Goal: Task Accomplishment & Management: Complete application form

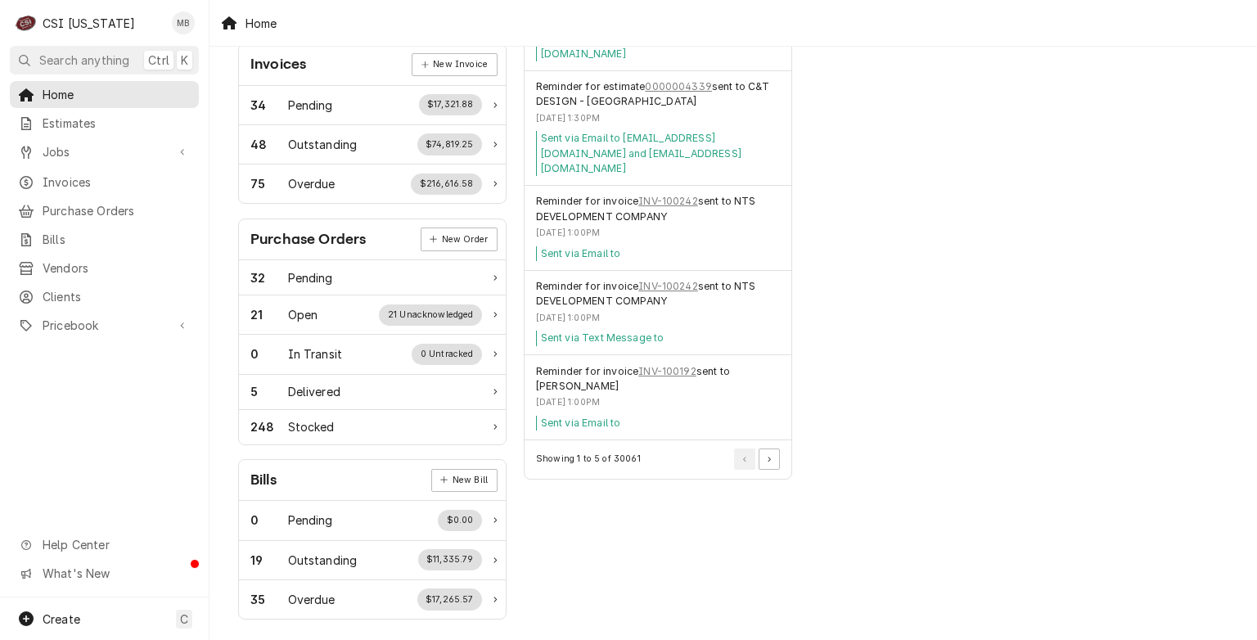
scroll to position [496, 0]
click at [52, 292] on span "Clients" at bounding box center [117, 296] width 148 height 17
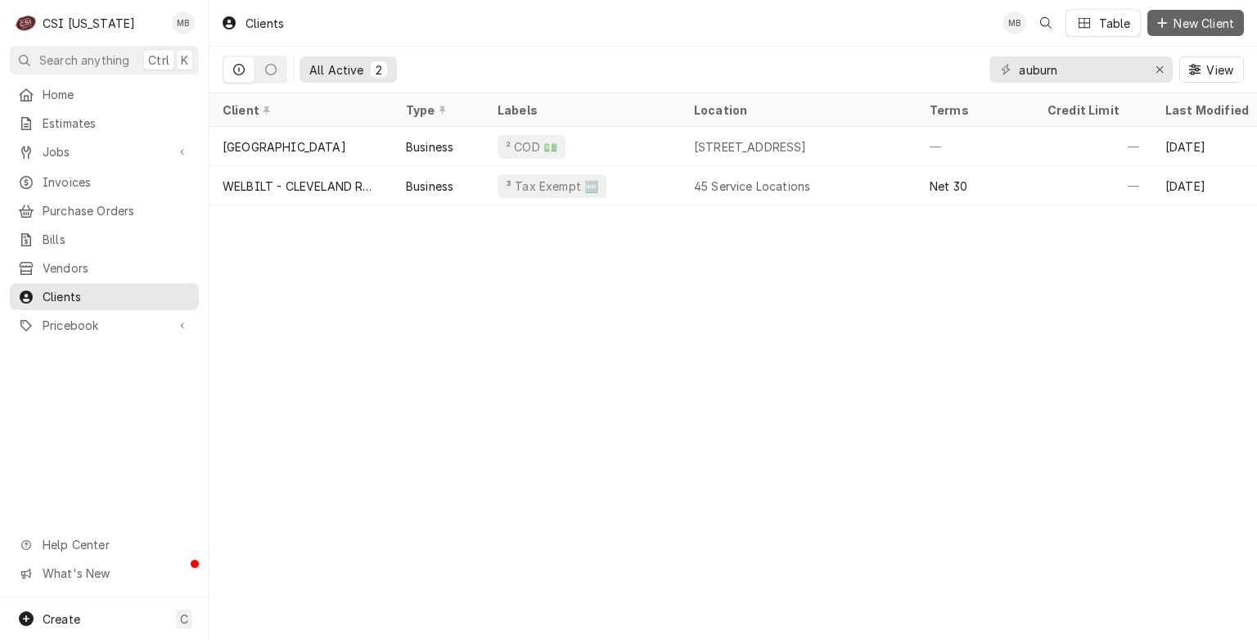
drag, startPoint x: 1183, startPoint y: 31, endPoint x: 1154, endPoint y: 15, distance: 33.0
click at [1154, 15] on div "Dynamic Content Wrapper" at bounding box center [1162, 23] width 16 height 16
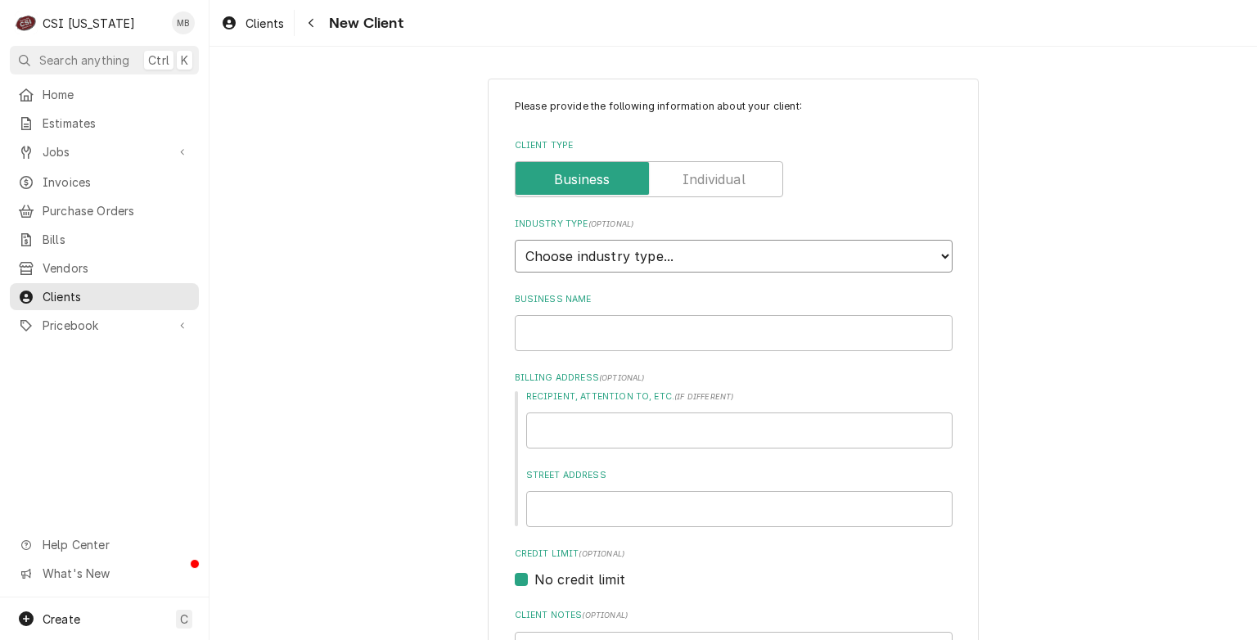
click at [688, 265] on select "Choose industry type... Residential Commercial Industrial Government" at bounding box center [734, 256] width 438 height 33
select select "2"
click at [515, 240] on select "Choose industry type... Residential Commercial Industrial Government" at bounding box center [734, 256] width 438 height 33
click at [644, 328] on input "Business Name" at bounding box center [734, 333] width 438 height 36
type textarea "x"
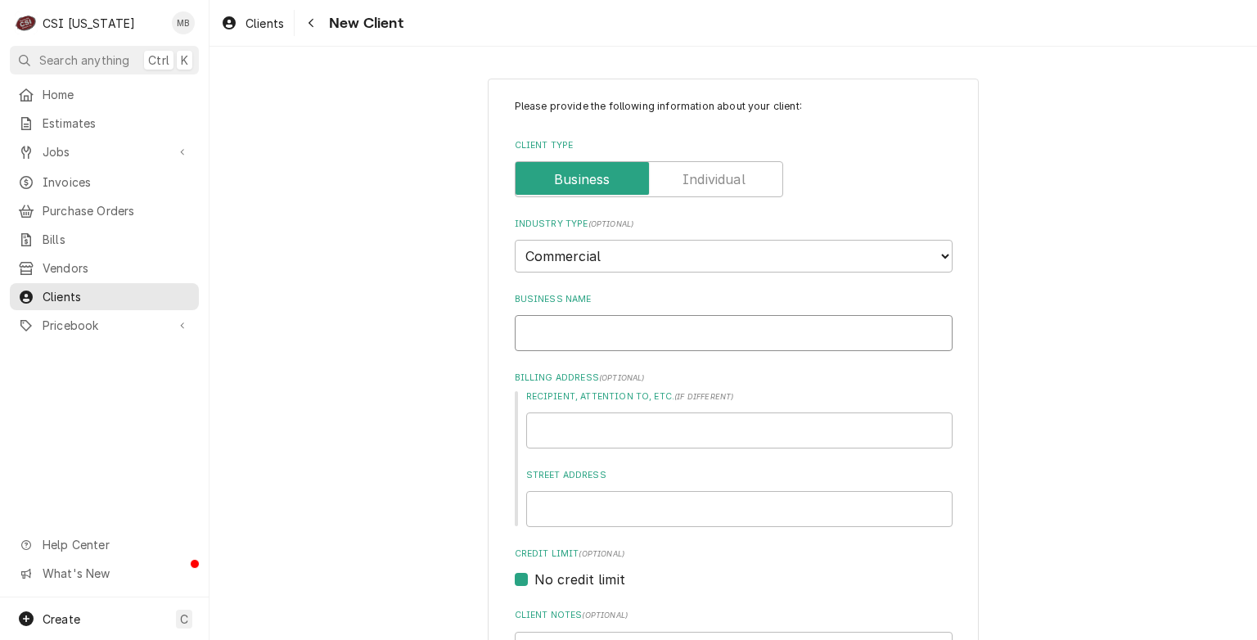
type input "m"
type textarea "x"
type input "mi"
type textarea "x"
type input "mir"
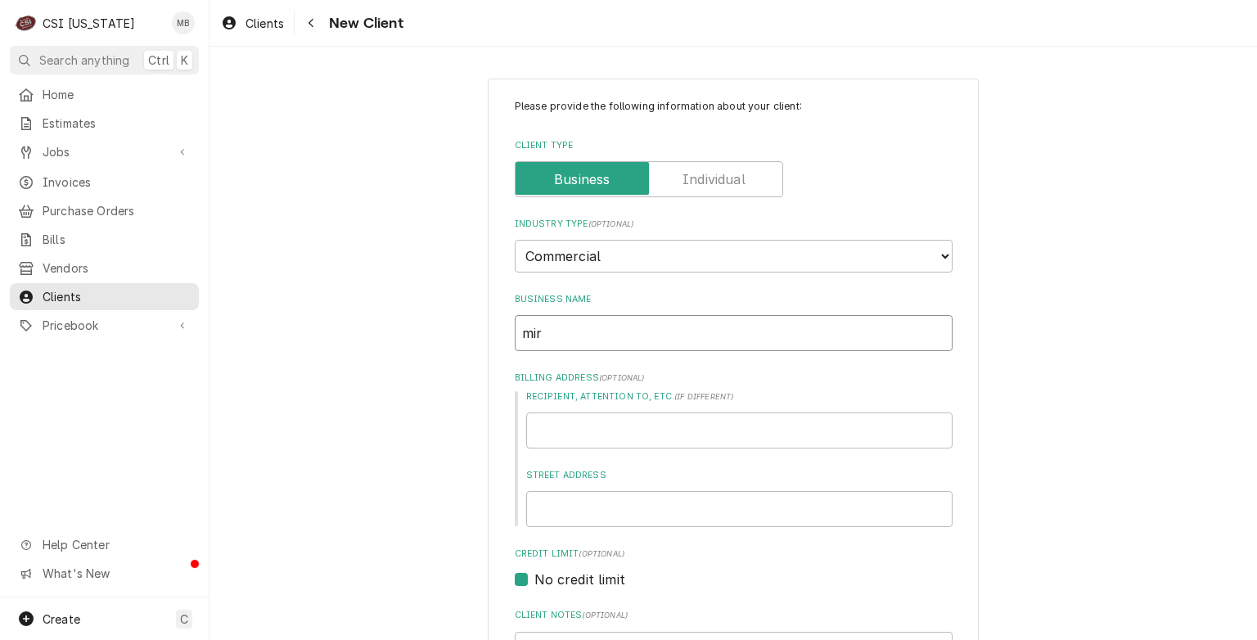
type textarea "x"
type input "mira"
type textarea "x"
type input "miran"
type textarea "x"
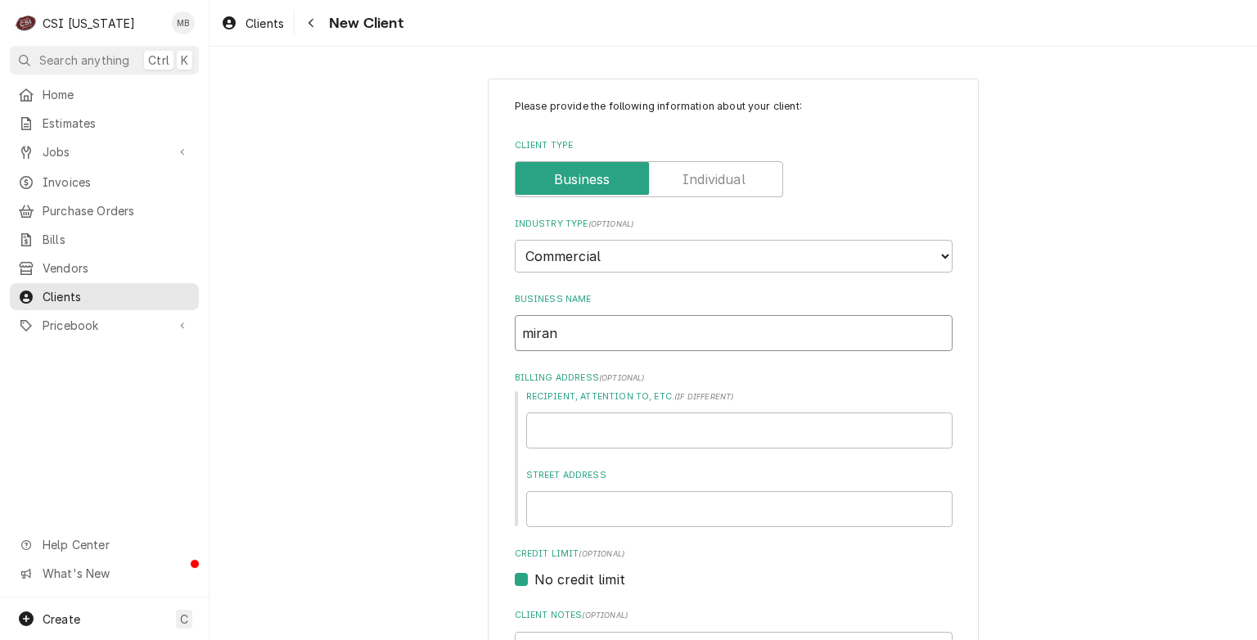
type input "mirand"
type textarea "x"
type input "miranda"
type textarea "x"
type input "mirand"
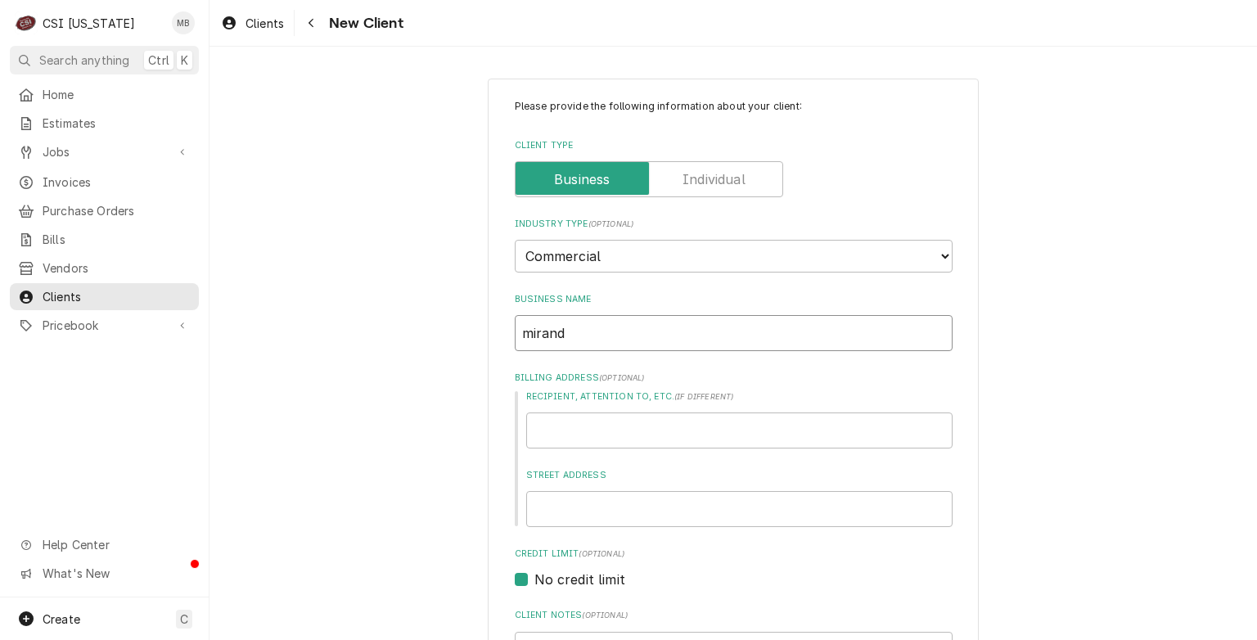
type textarea "x"
type input "miran"
type textarea "x"
type input "mira"
type textarea "x"
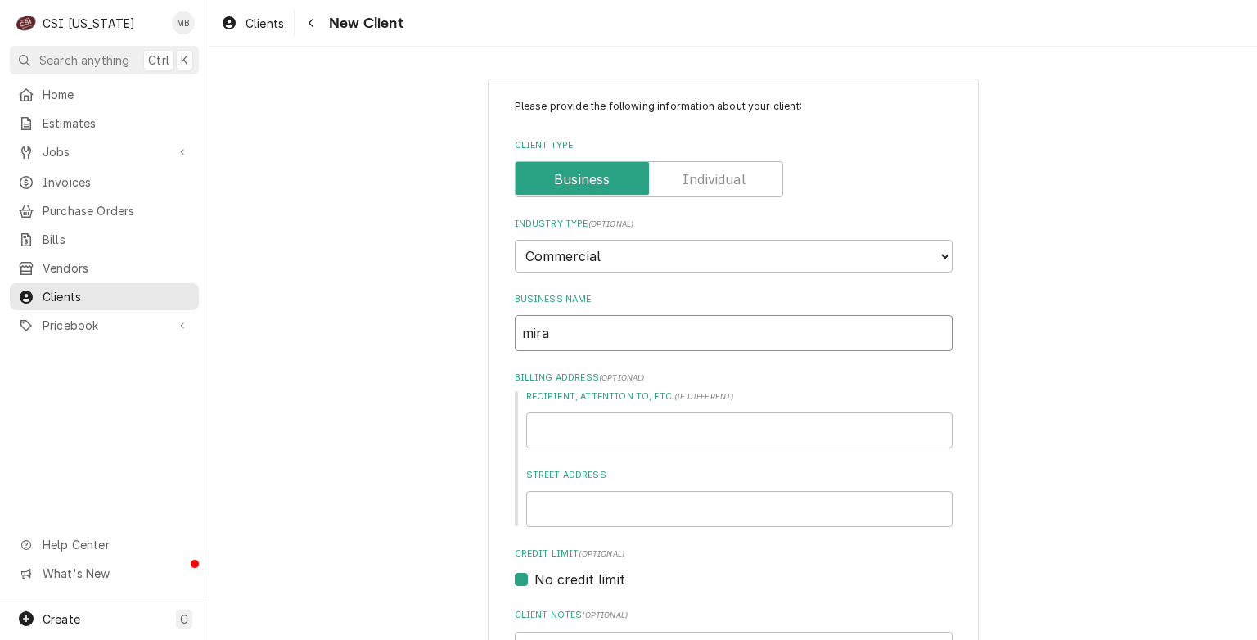
type input "mir"
type textarea "x"
type input "mi"
type textarea "x"
type input "m"
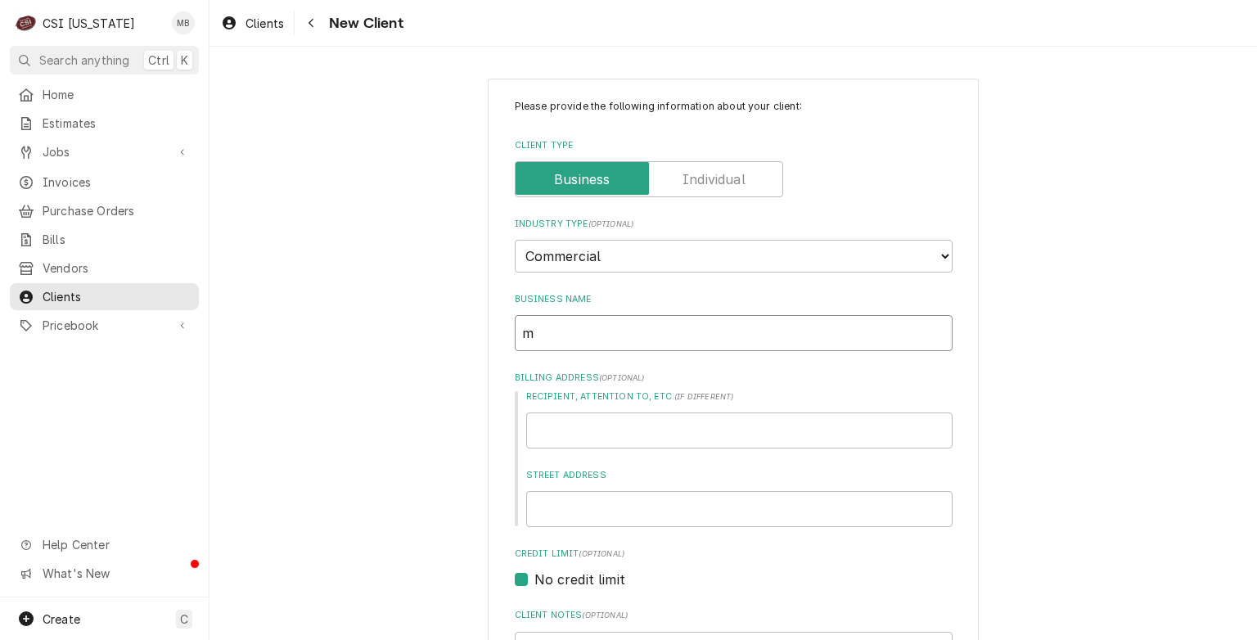
type textarea "x"
type input "M"
type textarea "x"
type input "MI"
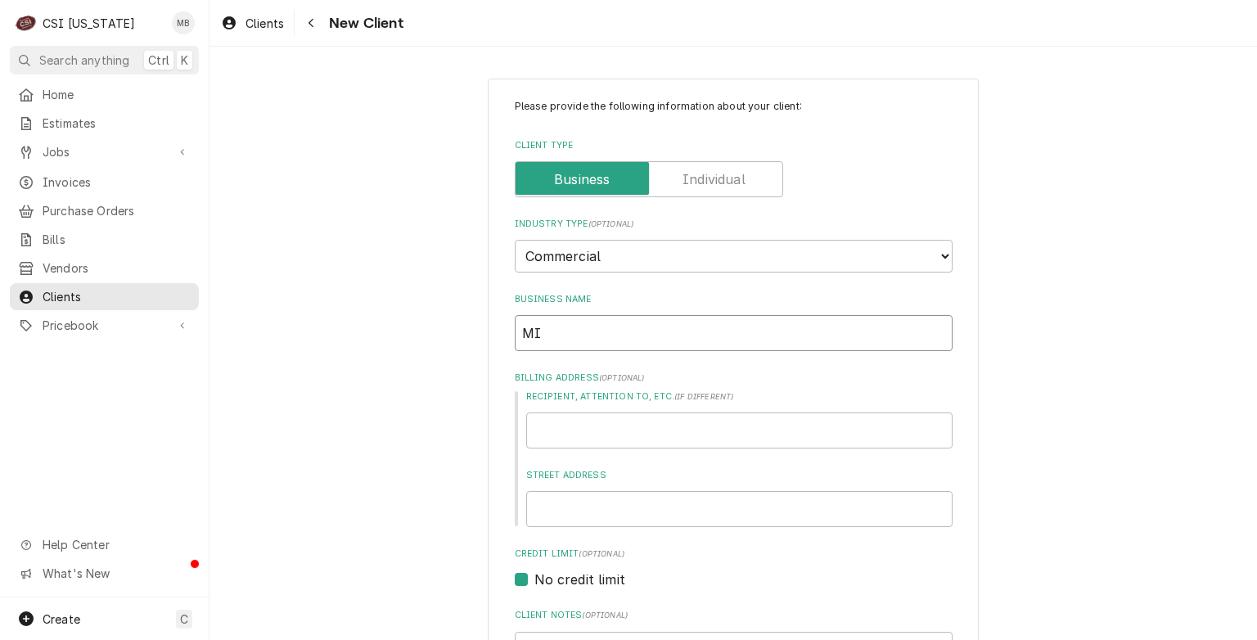
type textarea "x"
type input "MIR"
type textarea "x"
type input "MIRA"
type textarea "x"
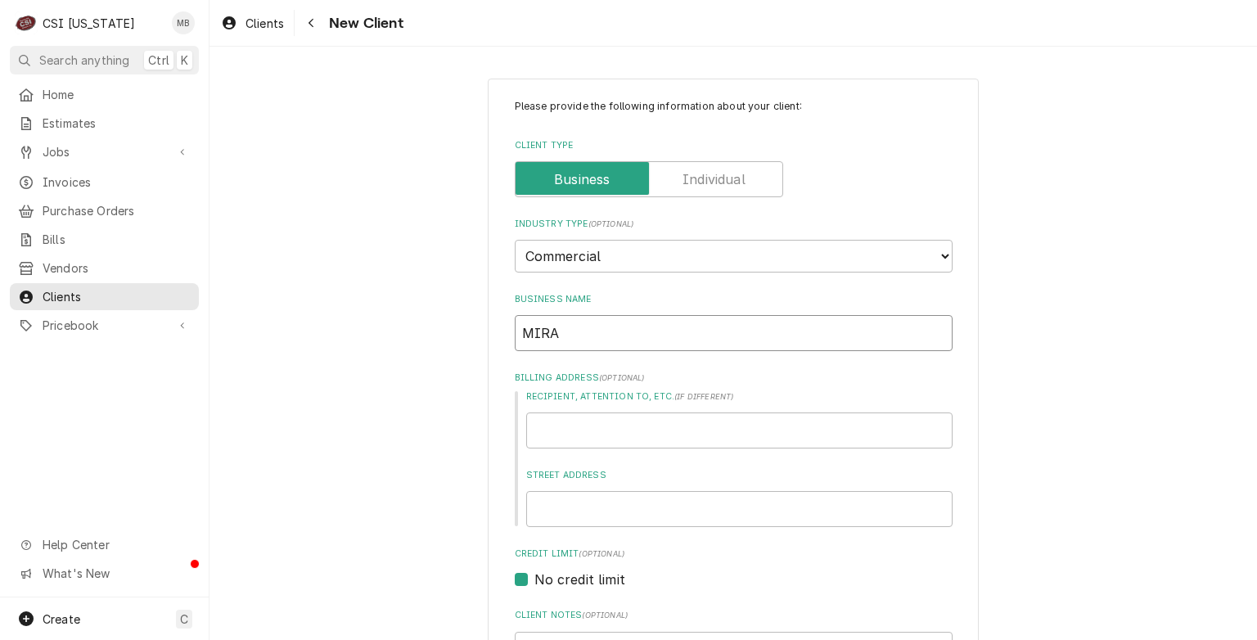
type input "MIRAN"
type textarea "x"
type input "MIRAND"
type textarea "x"
type input "MIRANDA"
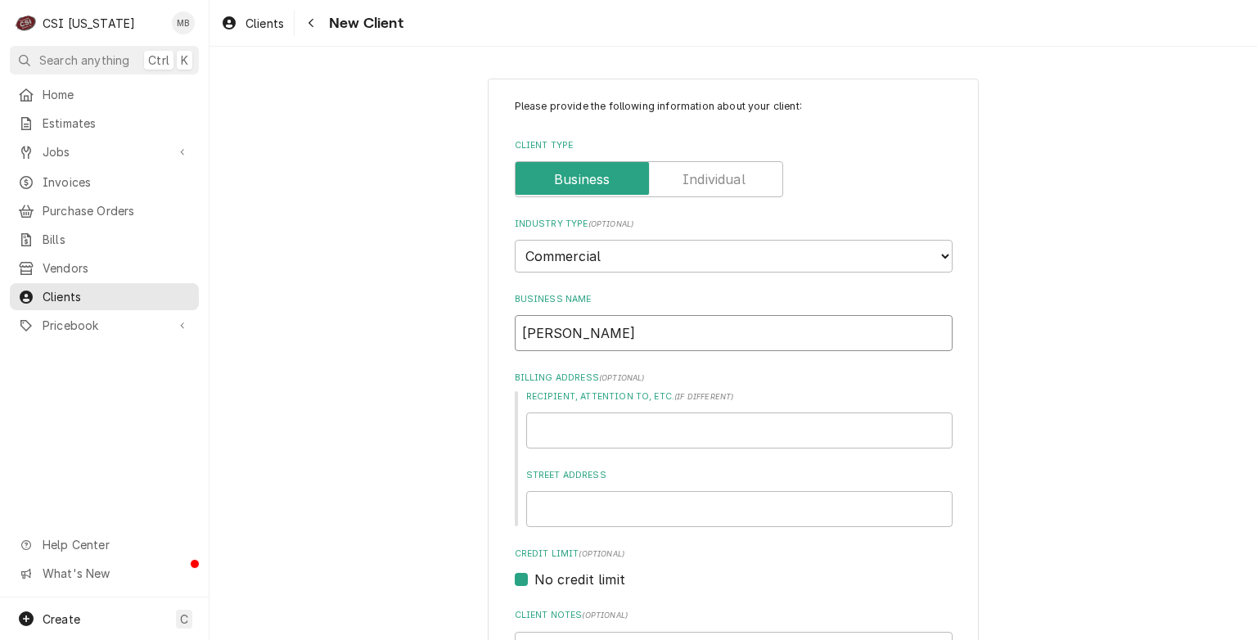
type textarea "x"
type input "MIRANDA"
type textarea "x"
type input "MIRANDA C"
type textarea "x"
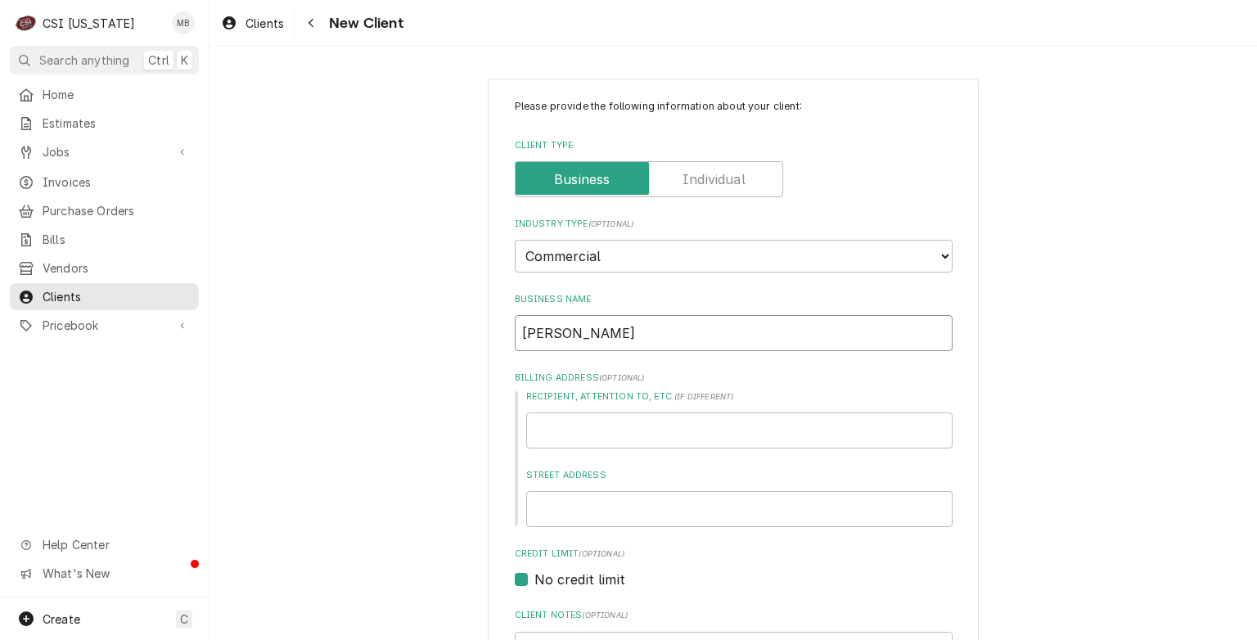
type input "MIRANDA CO"
type textarea "x"
type input "MIRANDA CON"
type textarea "x"
type input "MIRANDA CONS"
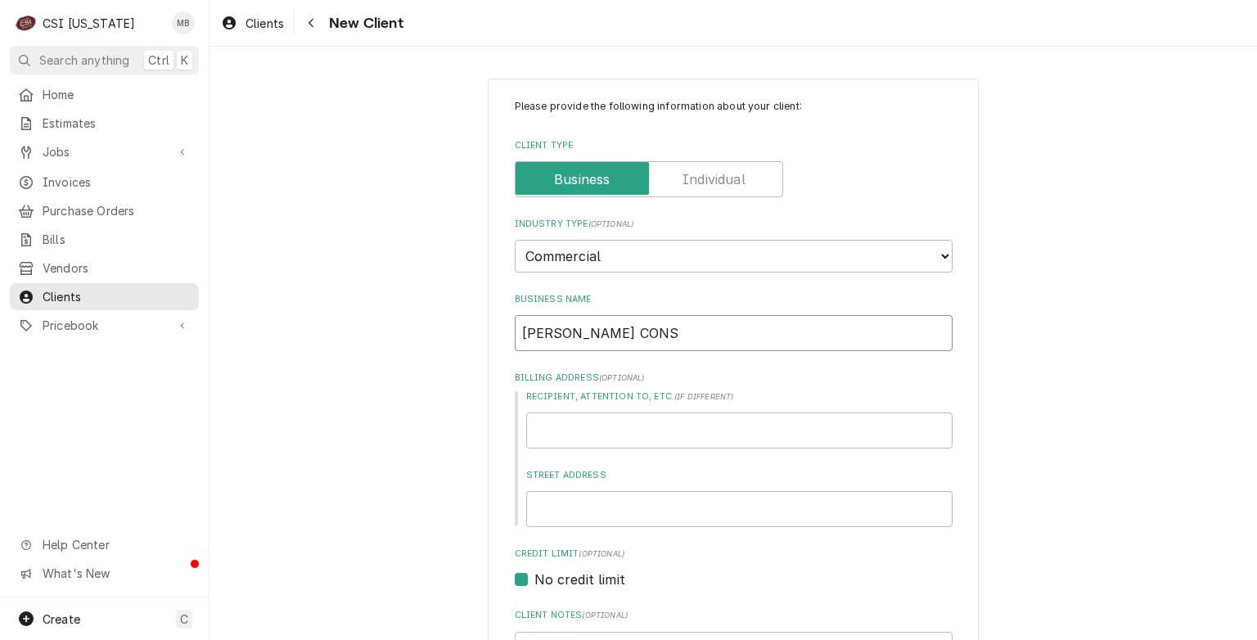
type textarea "x"
type input "MIRANDA CONST"
type textarea "x"
type input "MIRANDA CONSTR"
type textarea "x"
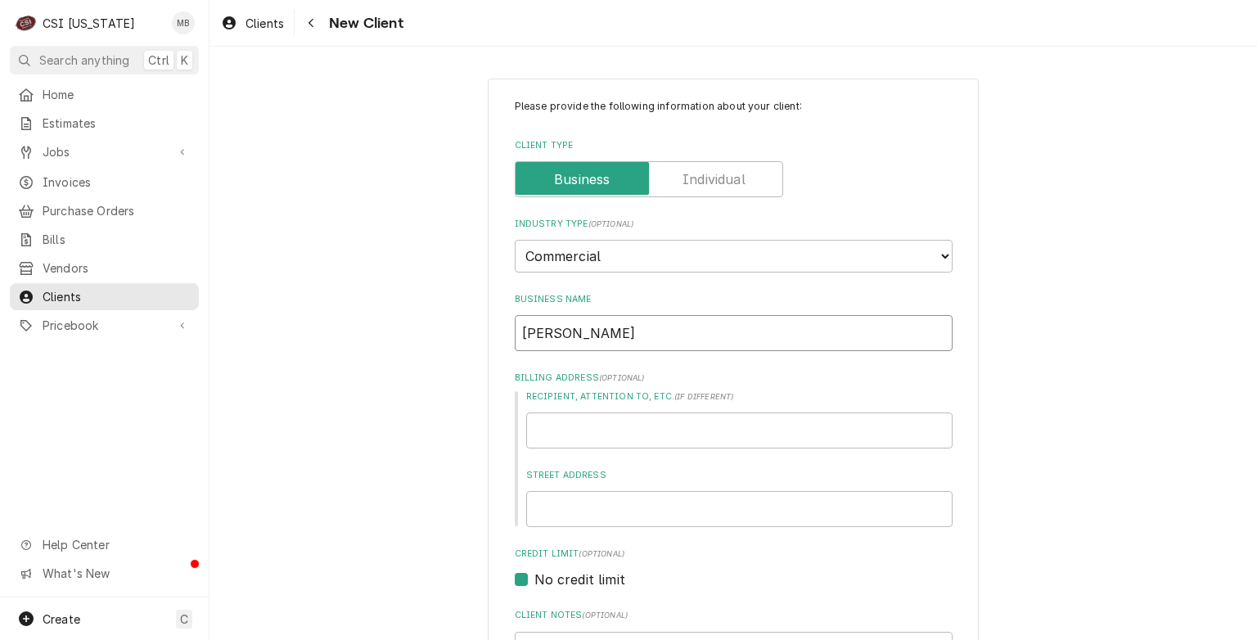
type input "MIRANDA CONSTRU"
type textarea "x"
type input "MIRANDA CONSTRUC"
type textarea "x"
type input "MIRANDA CONSTRUCT"
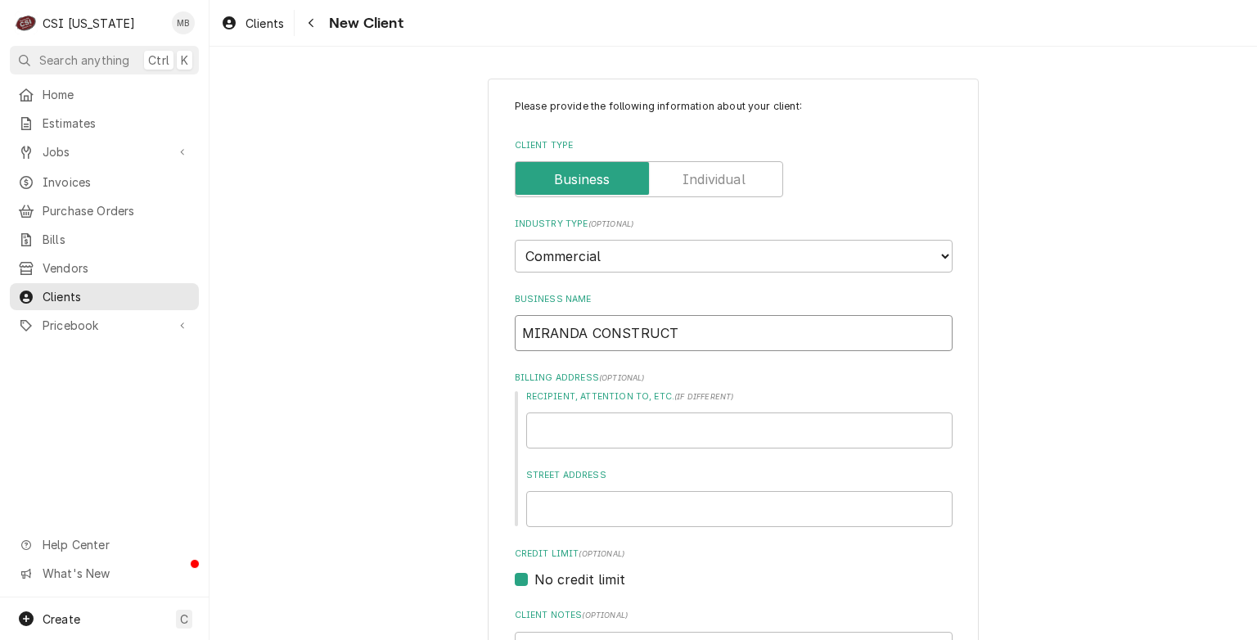
type textarea "x"
type input "MIRANDA CONSTRUCTI"
type textarea "x"
type input "MIRANDA CONSTRUCTIO"
type textarea "x"
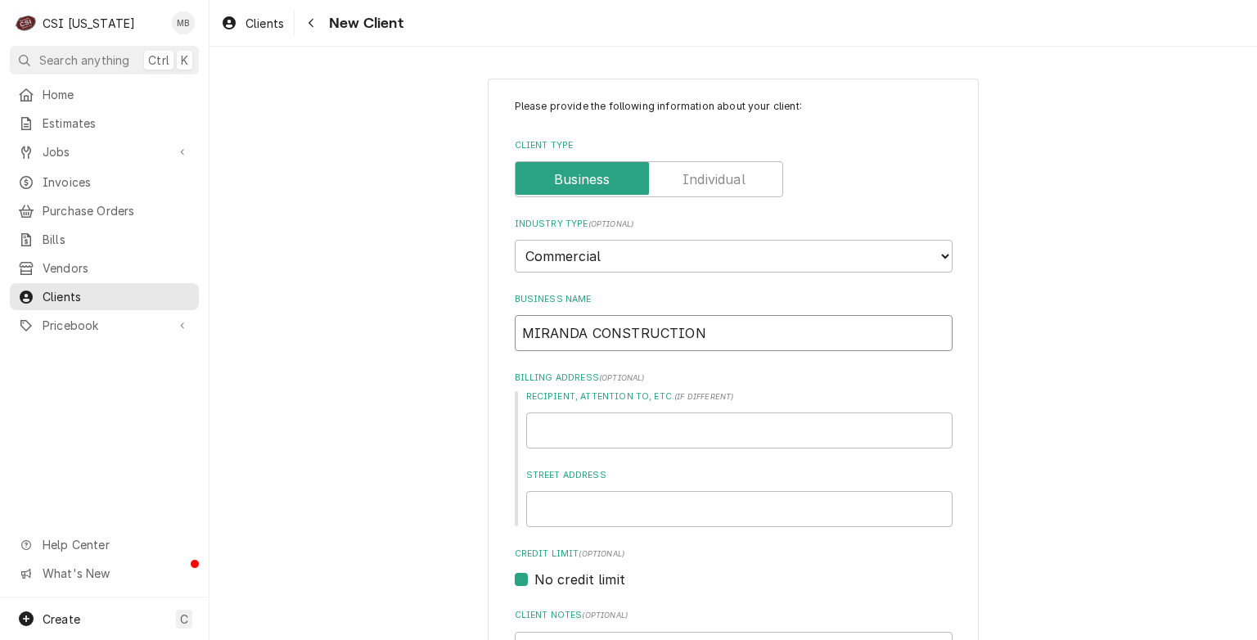
type input "MIRANDA CONSTRUCTION"
click at [583, 440] on input "Recipient, Attention To, etc. ( if different )" at bounding box center [739, 431] width 426 height 36
type textarea "x"
type input "J"
type textarea "x"
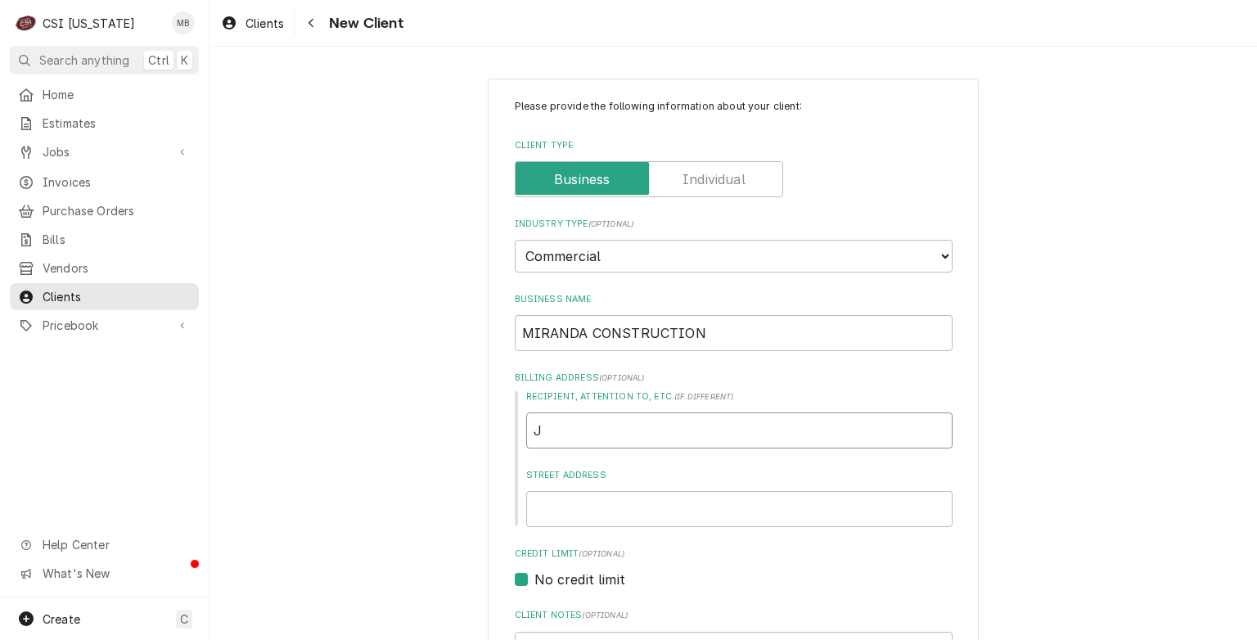
type input "JO"
type textarea "x"
type input "JOH"
type textarea "x"
type input "JOHN"
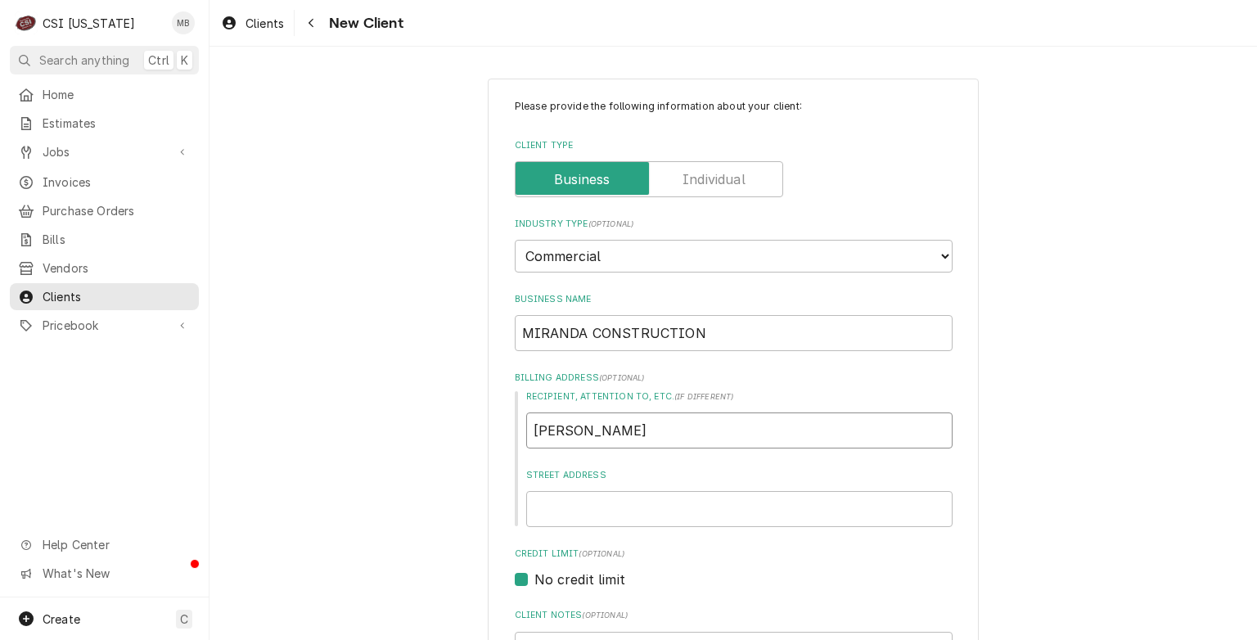
type textarea "x"
type input "JOHN"
type textarea "x"
type input "JOHN K"
type textarea "x"
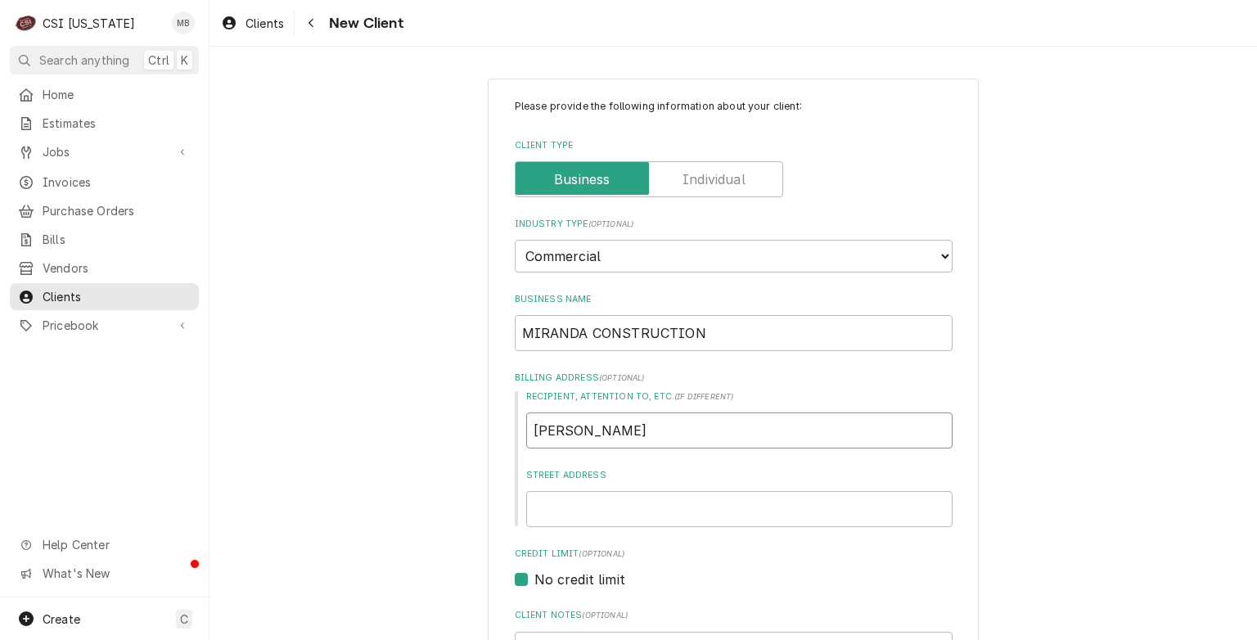
type input "JOHN KR"
type textarea "x"
type input "JOHN KRE"
type textarea "x"
type input "JOHN KREI"
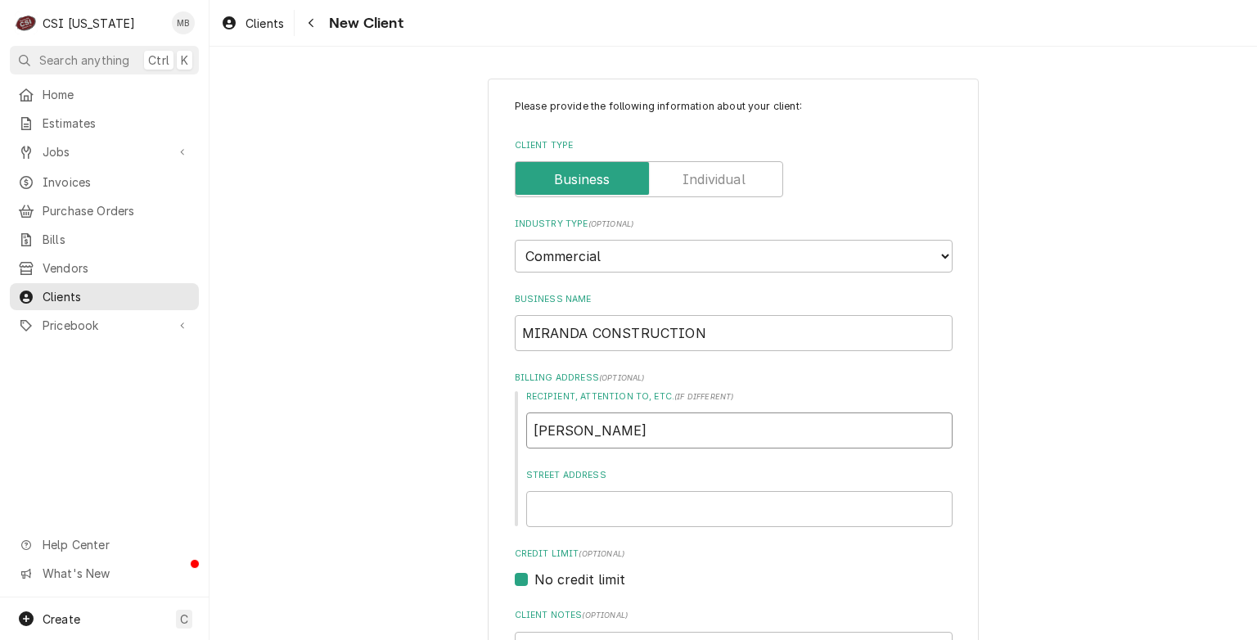
type textarea "x"
type input "JOHN KREIN"
type textarea "x"
type input "JOHN KREINB"
type textarea "x"
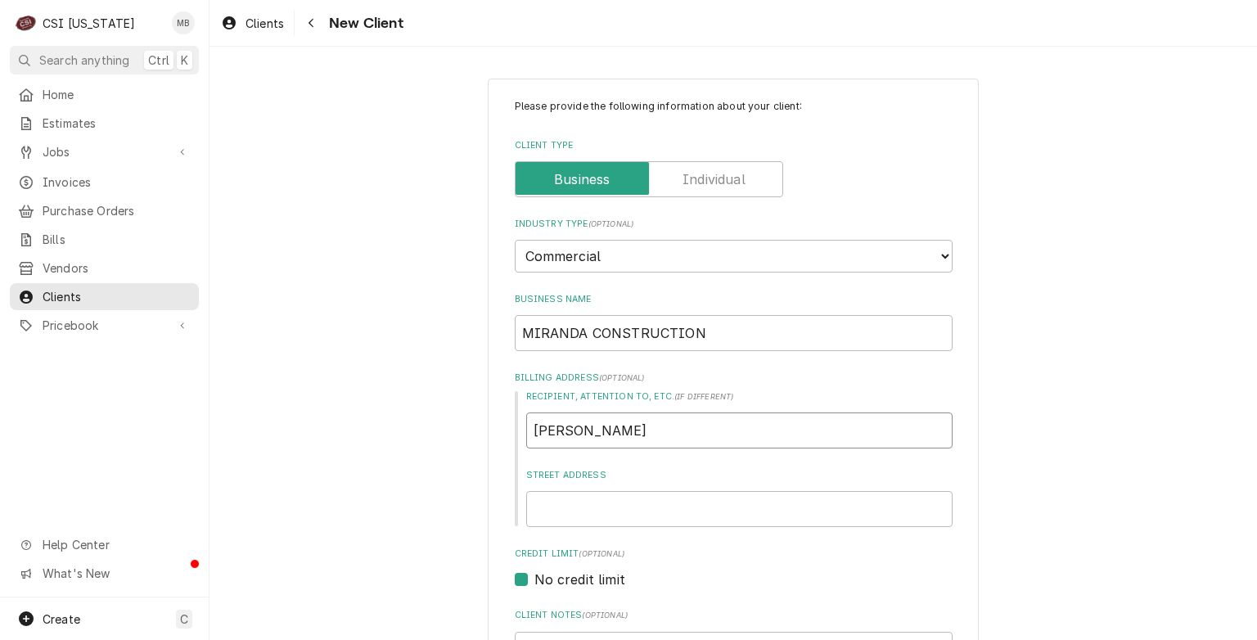
type input "JOHN KREINBR"
type textarea "x"
type input "JOHN KREINBRI"
type textarea "x"
type input "JOHN KREINBRIN"
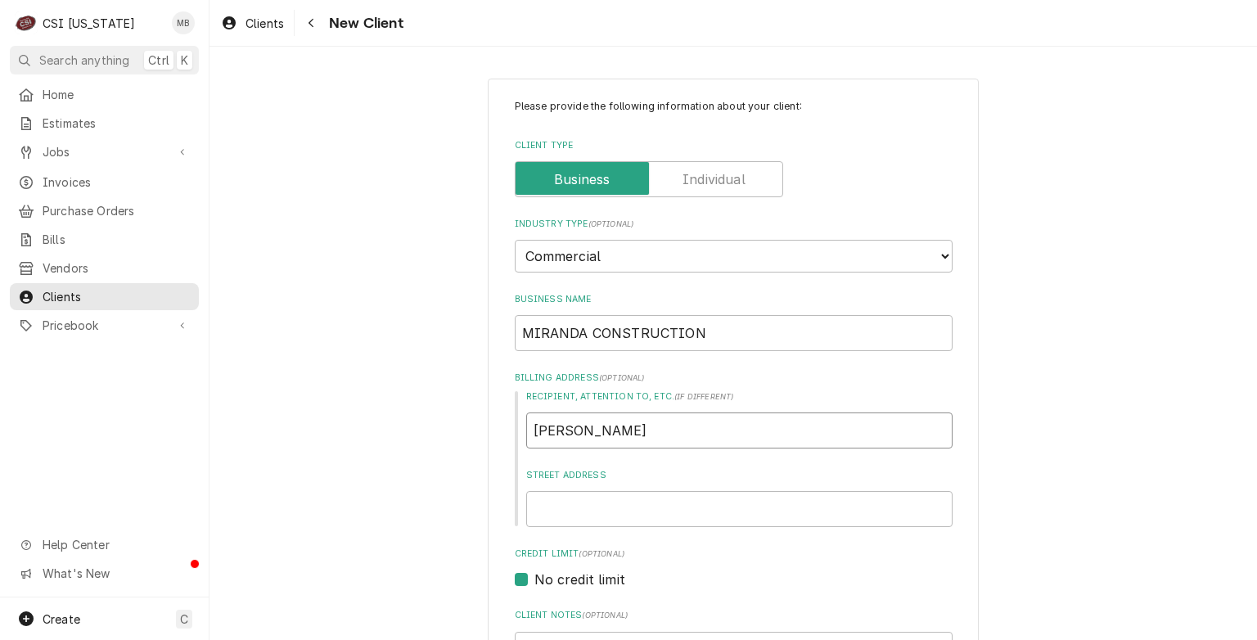
type textarea "x"
type input "JOHN KREINBRING"
click at [566, 525] on input "Street Address" at bounding box center [739, 509] width 426 height 36
type textarea "x"
type input "3"
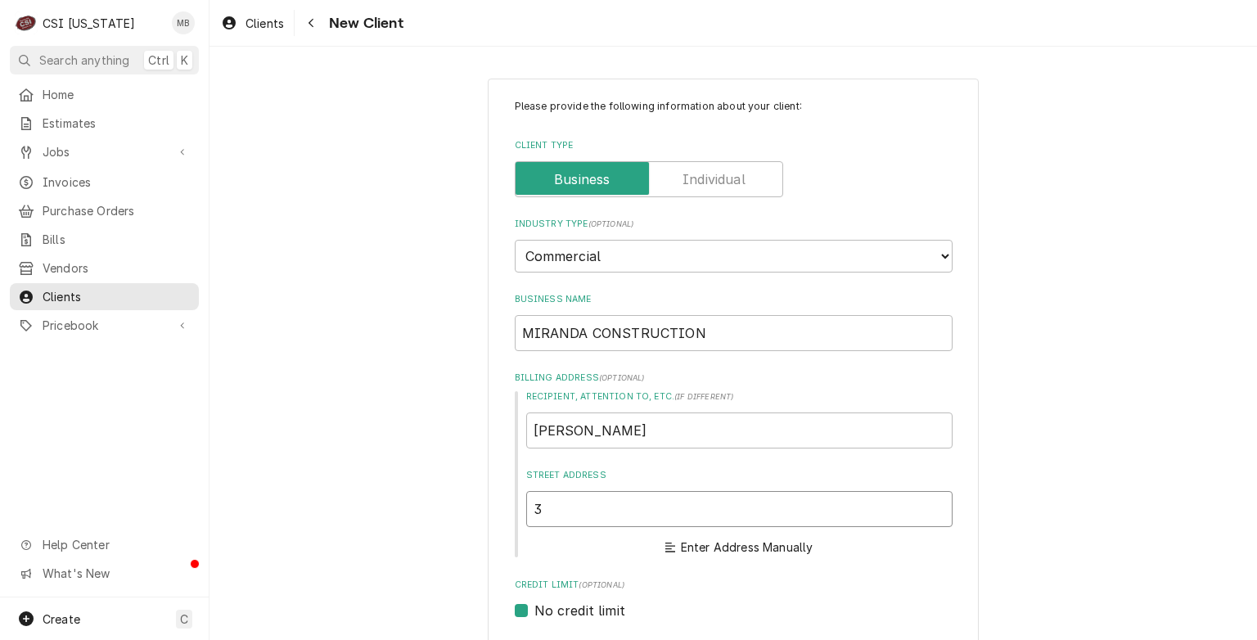
type textarea "x"
type input "32"
type textarea "x"
type input "322"
type textarea "x"
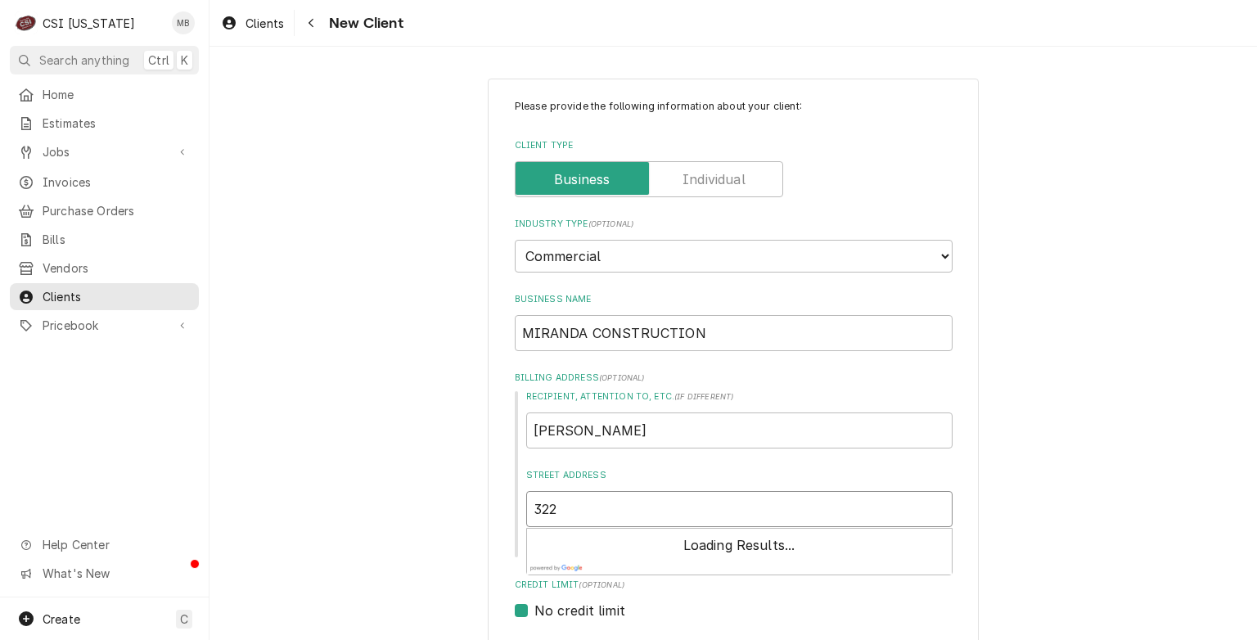
type input "322"
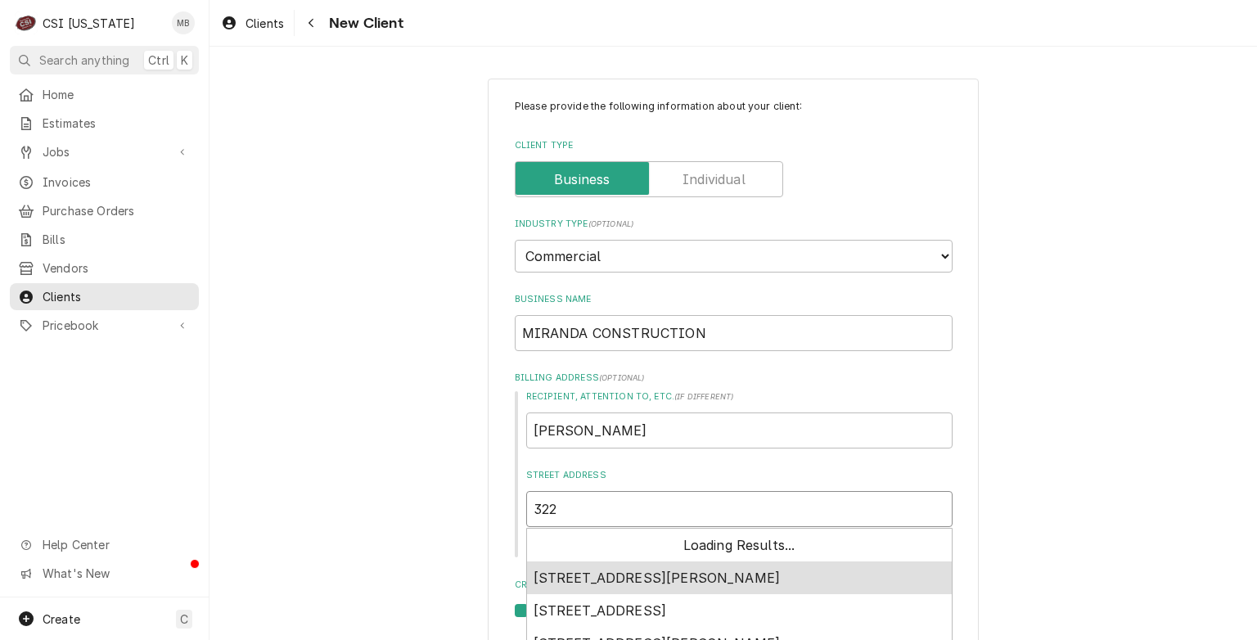
type textarea "x"
type input "322 E"
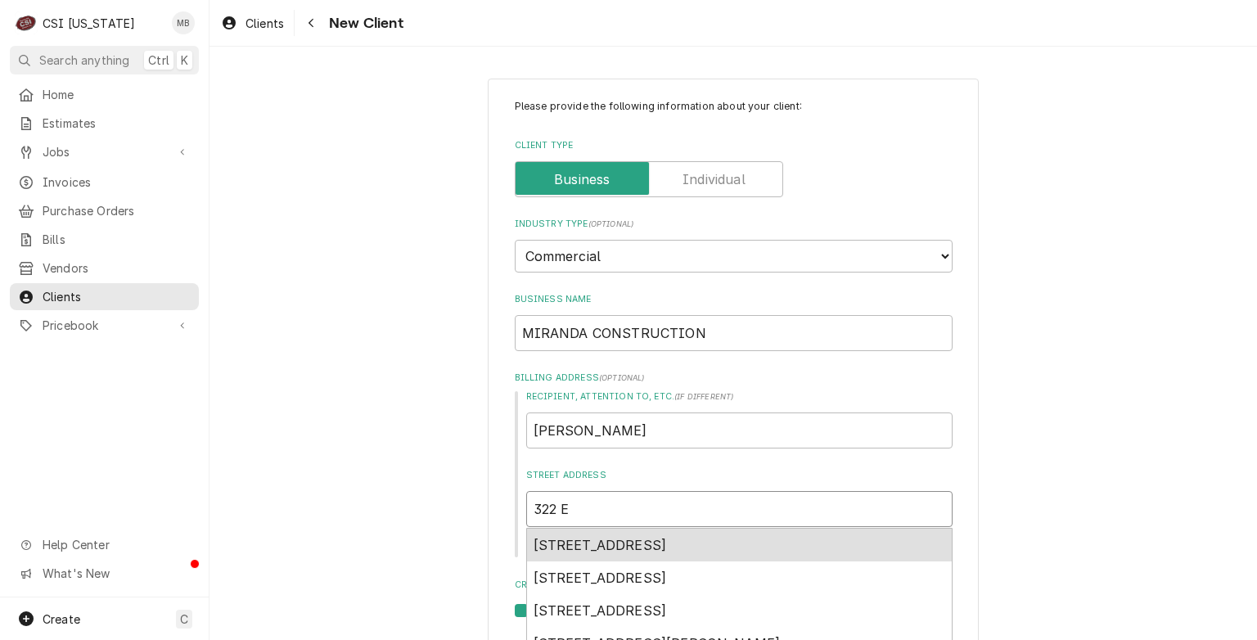
type textarea "x"
type input "322 E"
type textarea "x"
type input "322 E K"
type textarea "x"
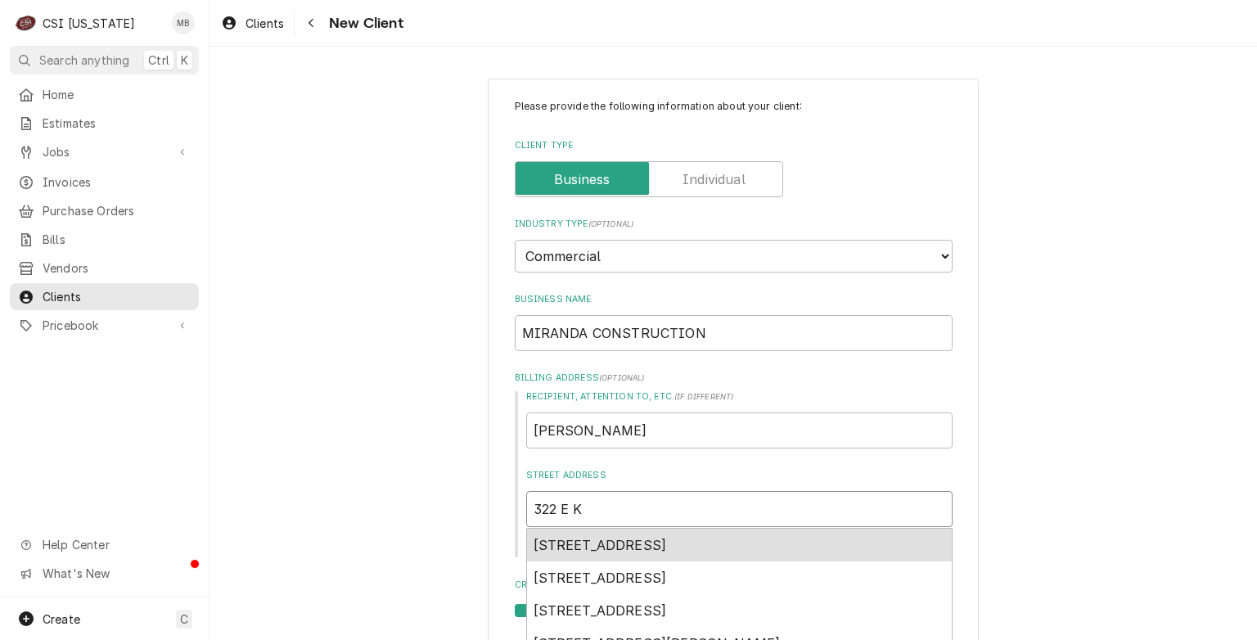
type input "322 E KE"
type textarea "x"
type input "322 E KEN"
click at [573, 541] on span "322 East Kentucky Street, Louisville, KY, USA" at bounding box center [640, 545] width 212 height 16
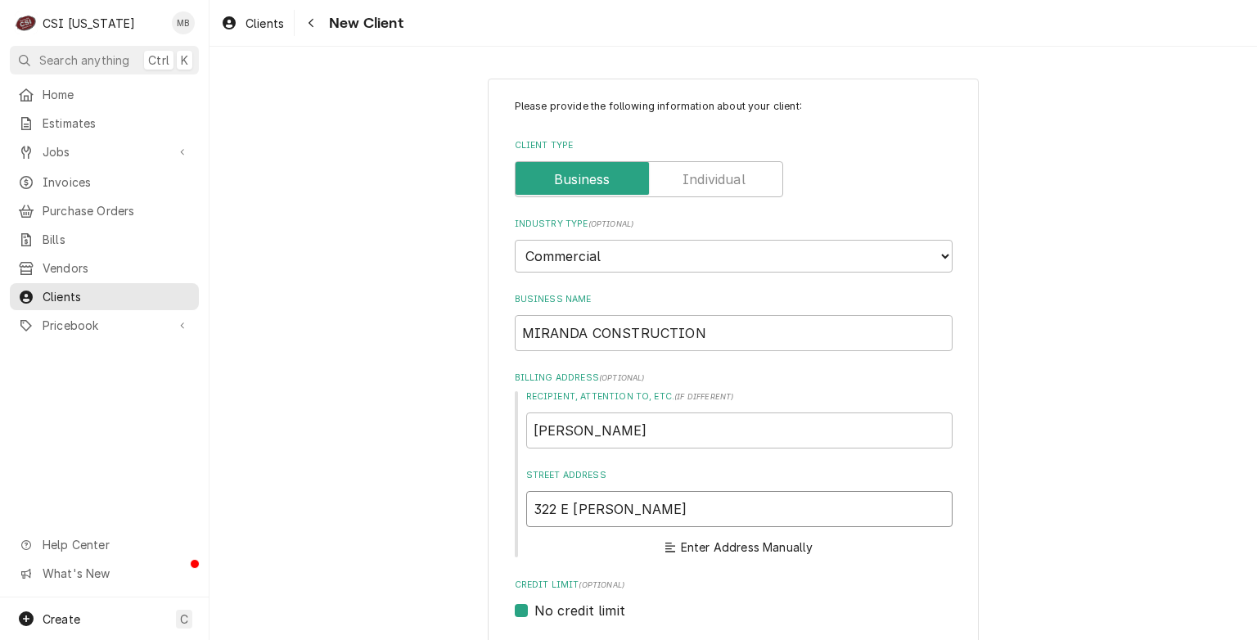
type textarea "x"
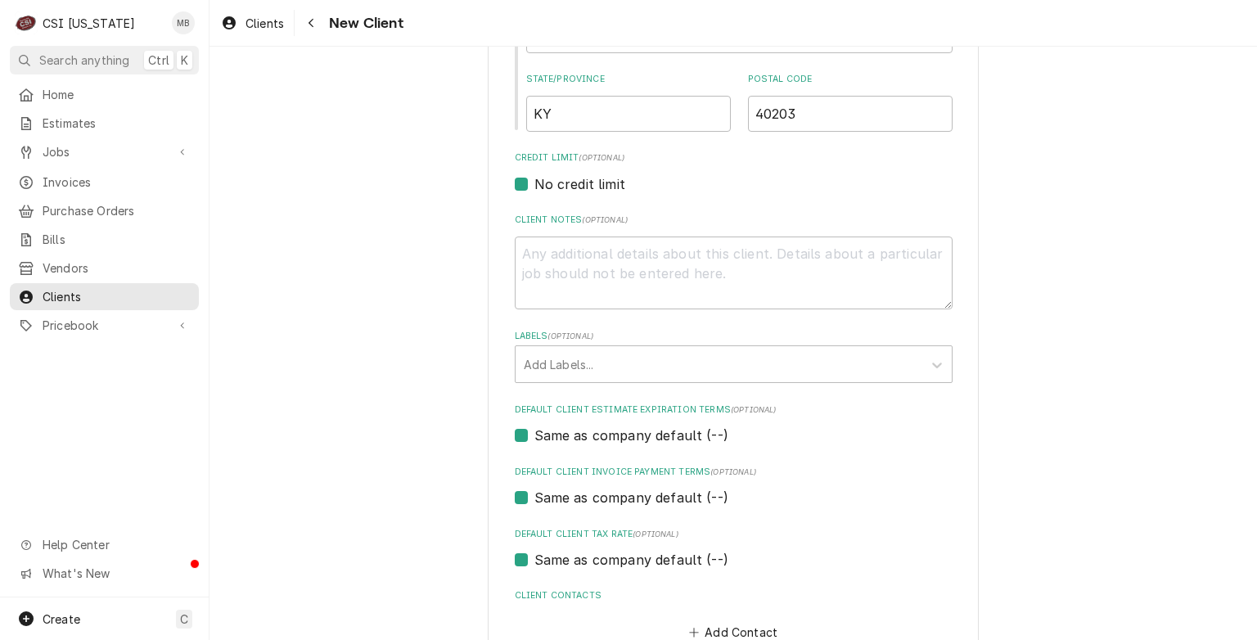
scroll to position [632, 0]
type input "322 E Kentucky St"
click at [534, 260] on textarea "Client Notes ( optional )" at bounding box center [734, 273] width 438 height 74
click at [531, 247] on textarea "Client Notes ( optional )" at bounding box center [734, 273] width 438 height 74
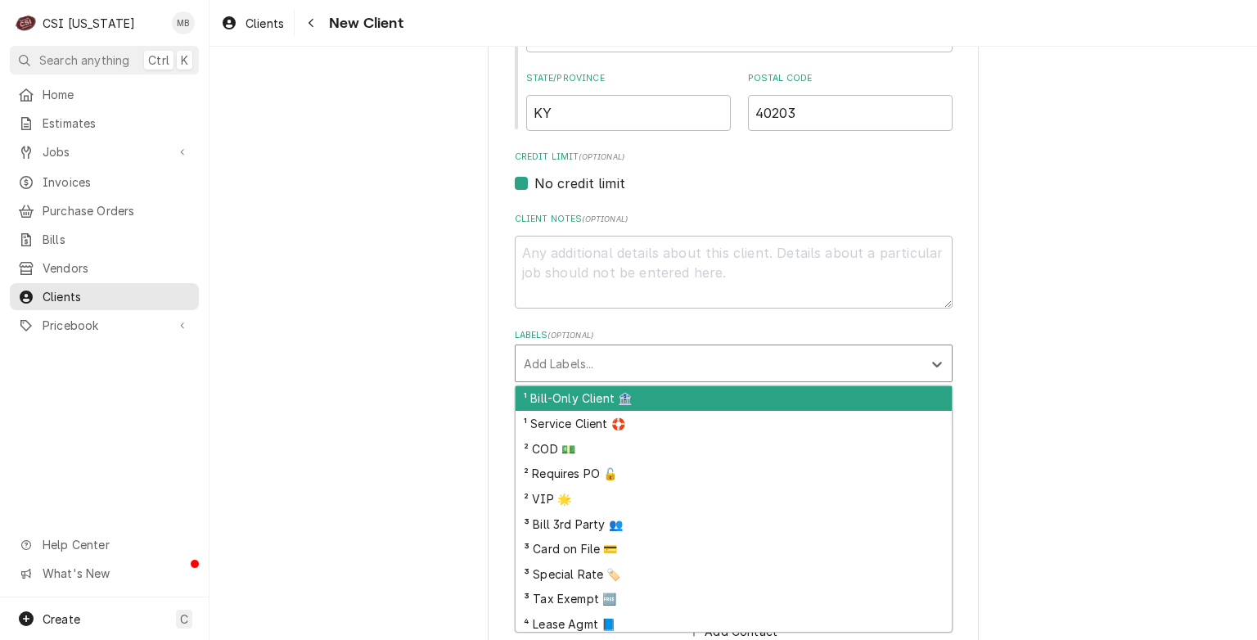
click at [535, 354] on div "Labels" at bounding box center [719, 363] width 390 height 29
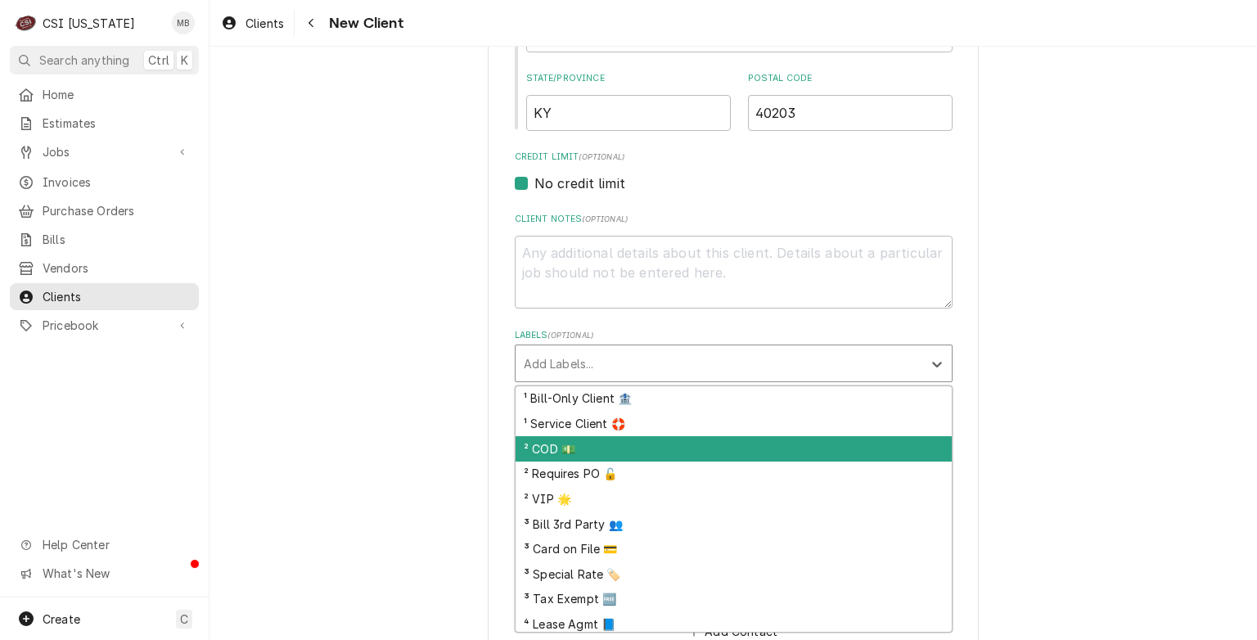
click at [549, 444] on div "² COD 💵" at bounding box center [734, 448] width 436 height 25
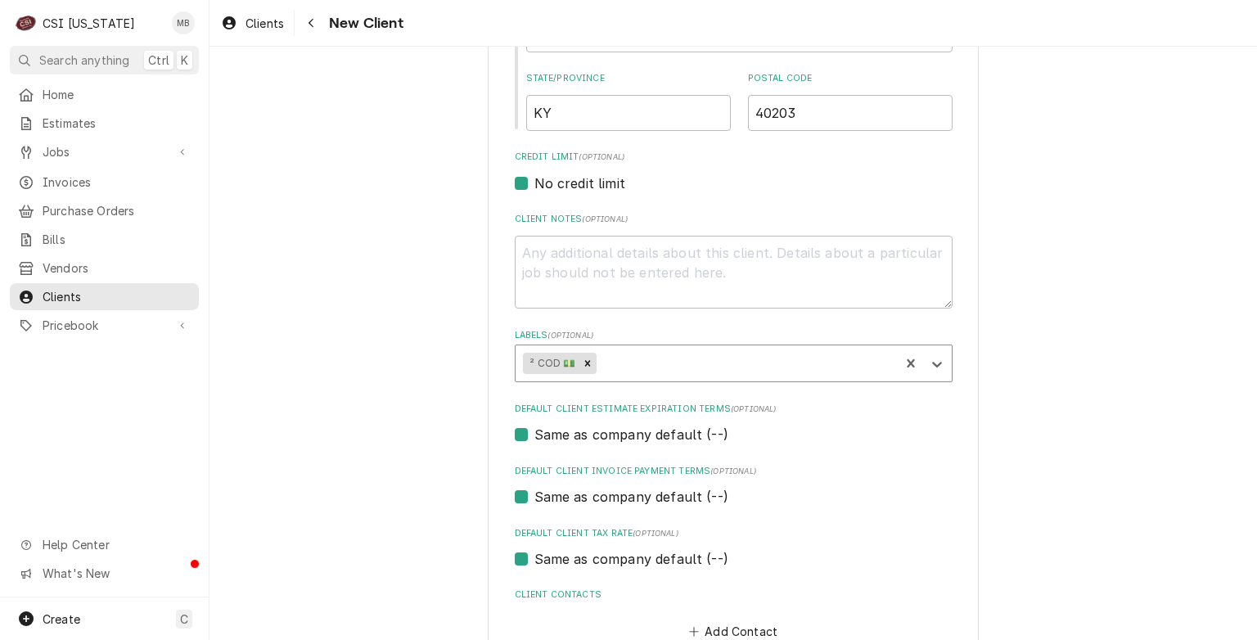
click at [630, 356] on div "Labels" at bounding box center [745, 363] width 291 height 29
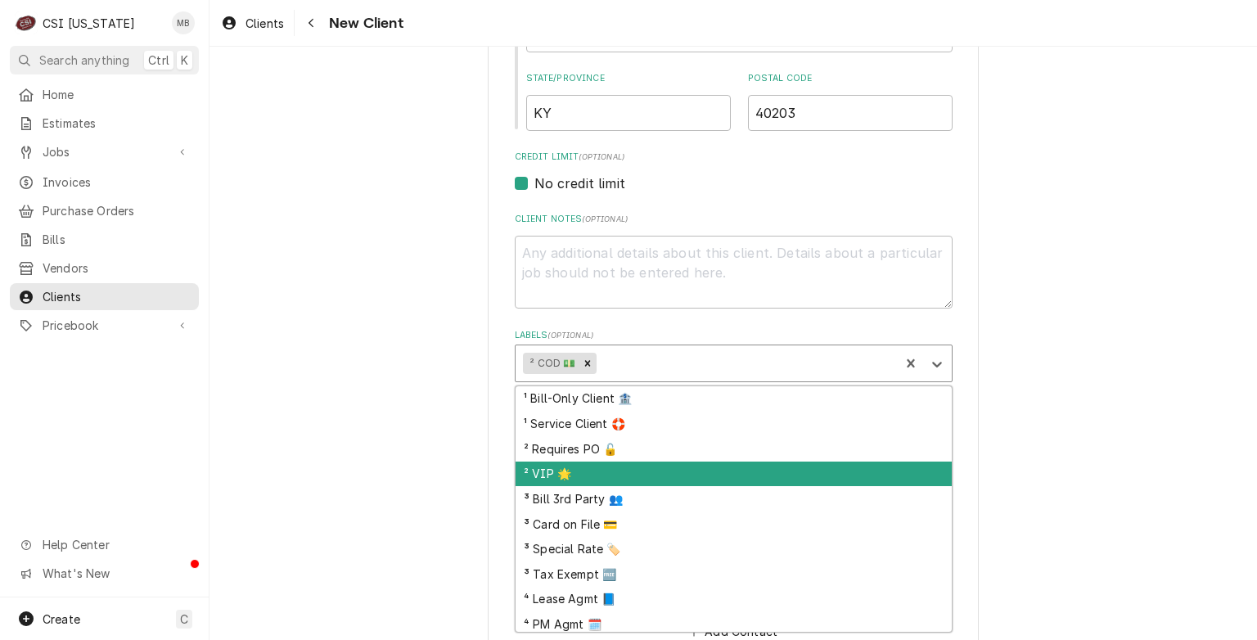
scroll to position [29, 0]
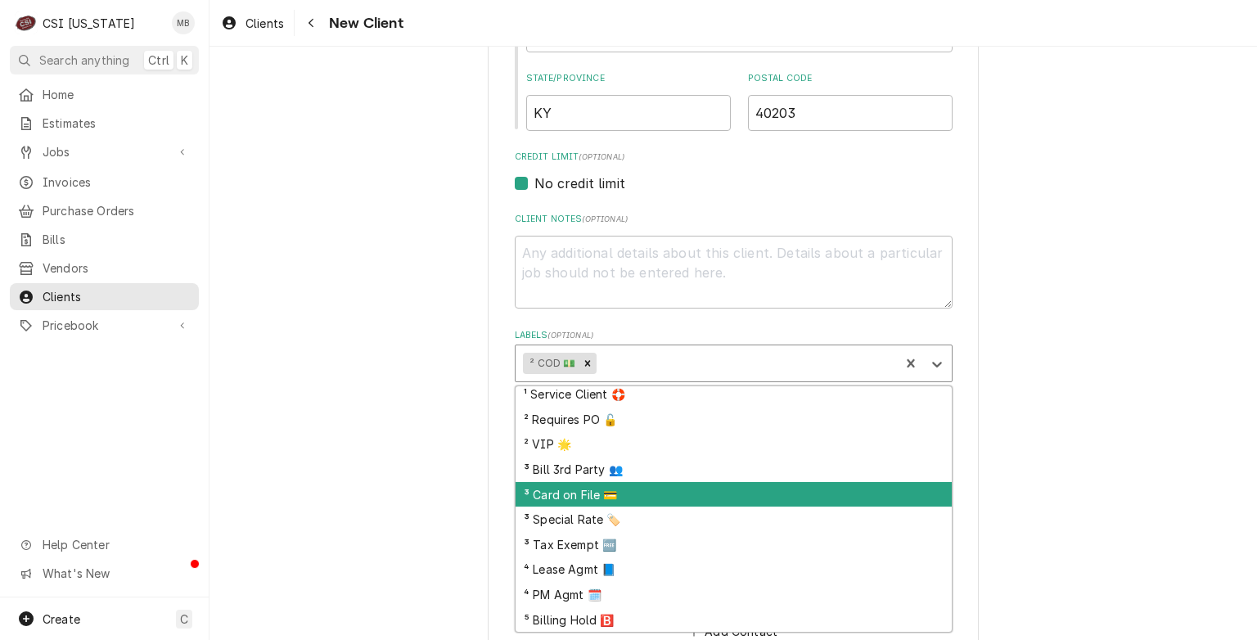
click at [584, 487] on div "³ Card on File 💳" at bounding box center [734, 494] width 436 height 25
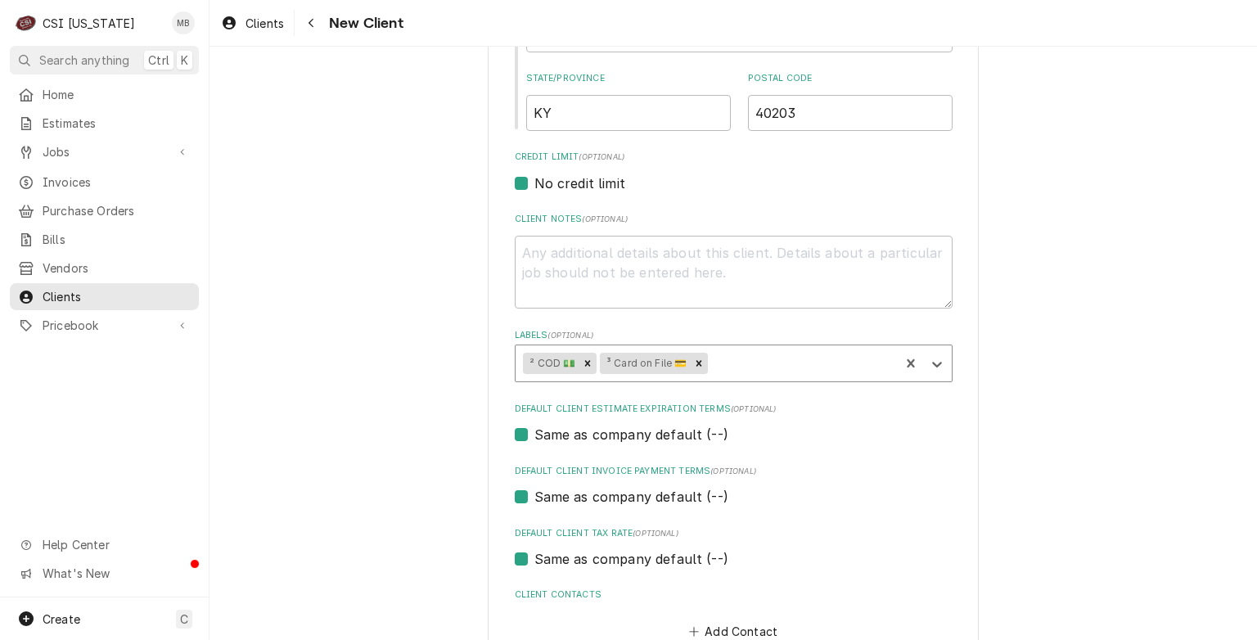
click at [727, 372] on div "Labels" at bounding box center [801, 363] width 180 height 29
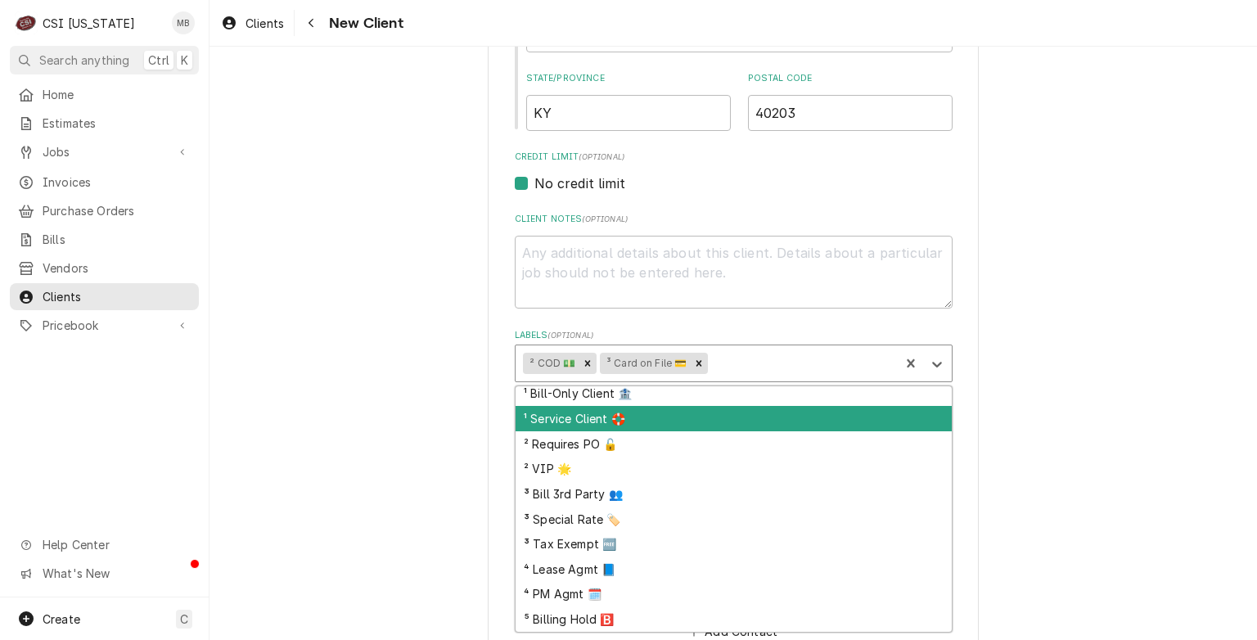
scroll to position [0, 0]
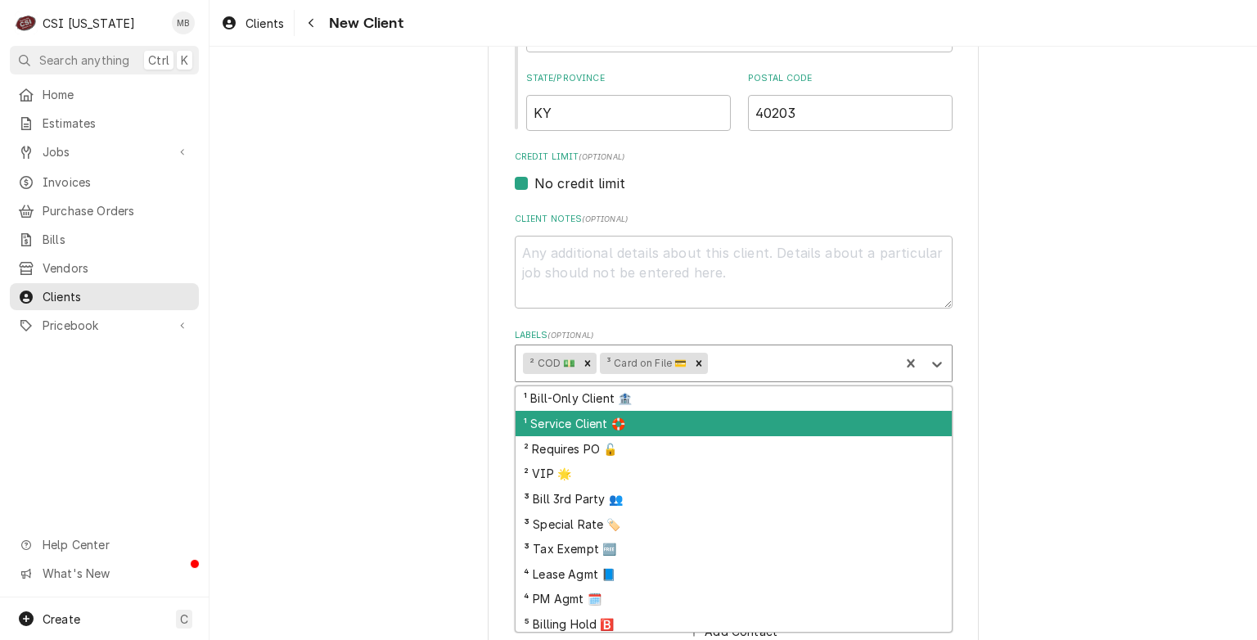
click at [377, 354] on div "Please provide the following information about your client: Client Type Industr…" at bounding box center [734, 87] width 1048 height 1311
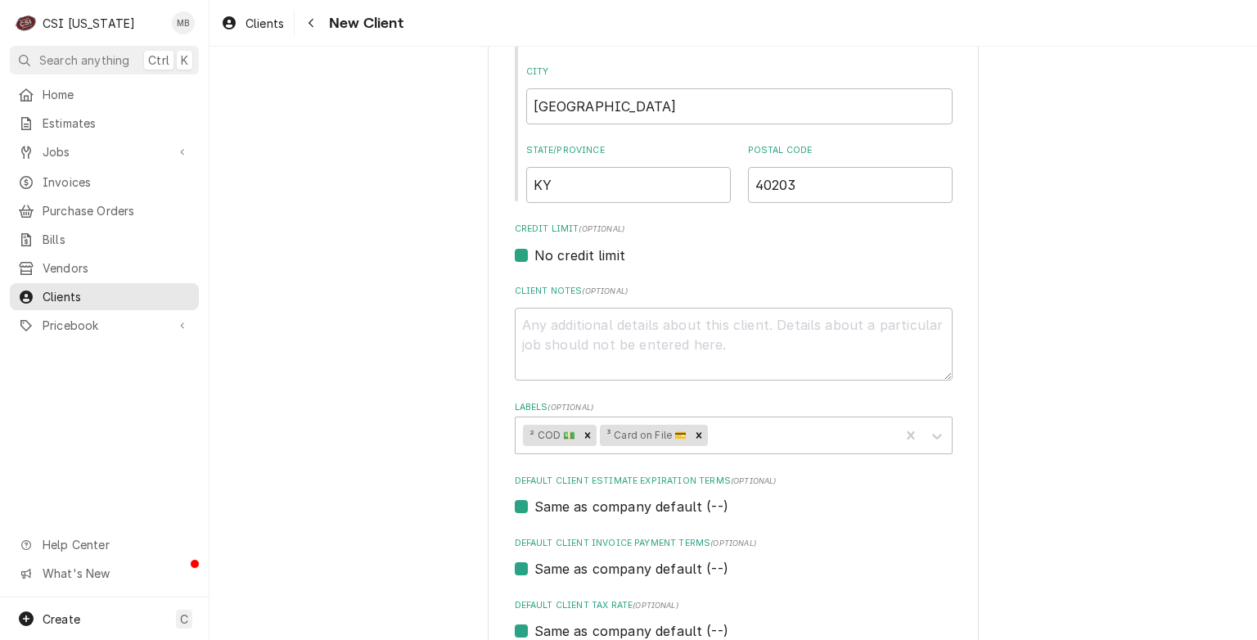
scroll to position [619, 0]
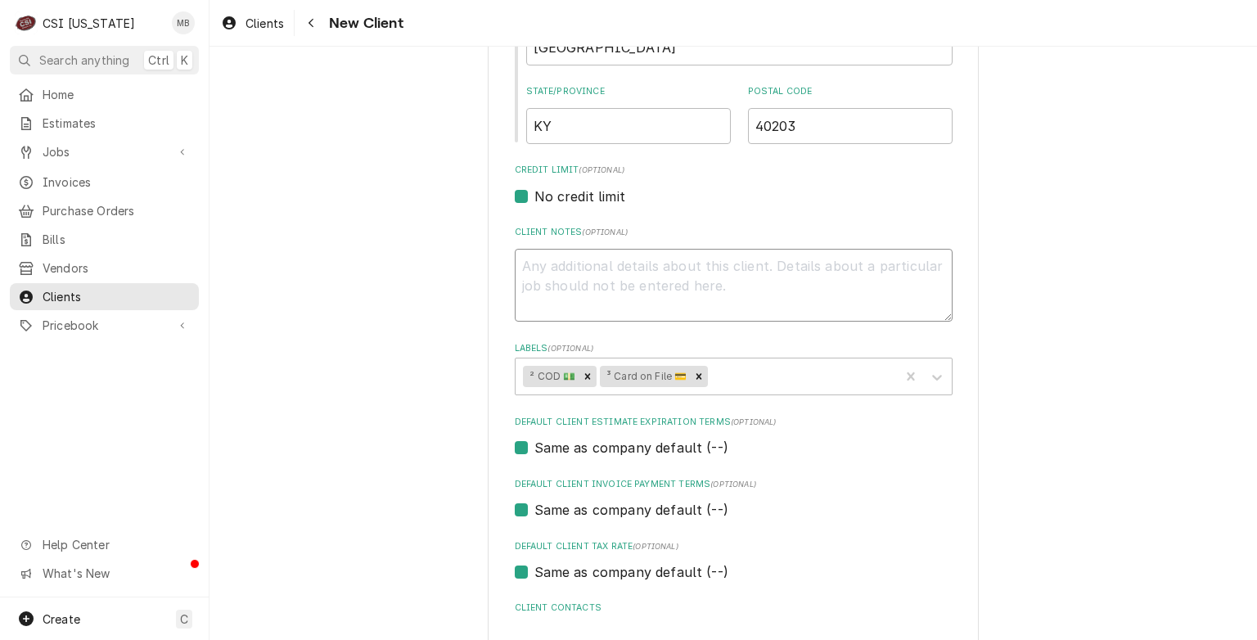
click at [524, 261] on textarea "Client Notes ( optional )" at bounding box center [734, 286] width 438 height 74
type textarea "x"
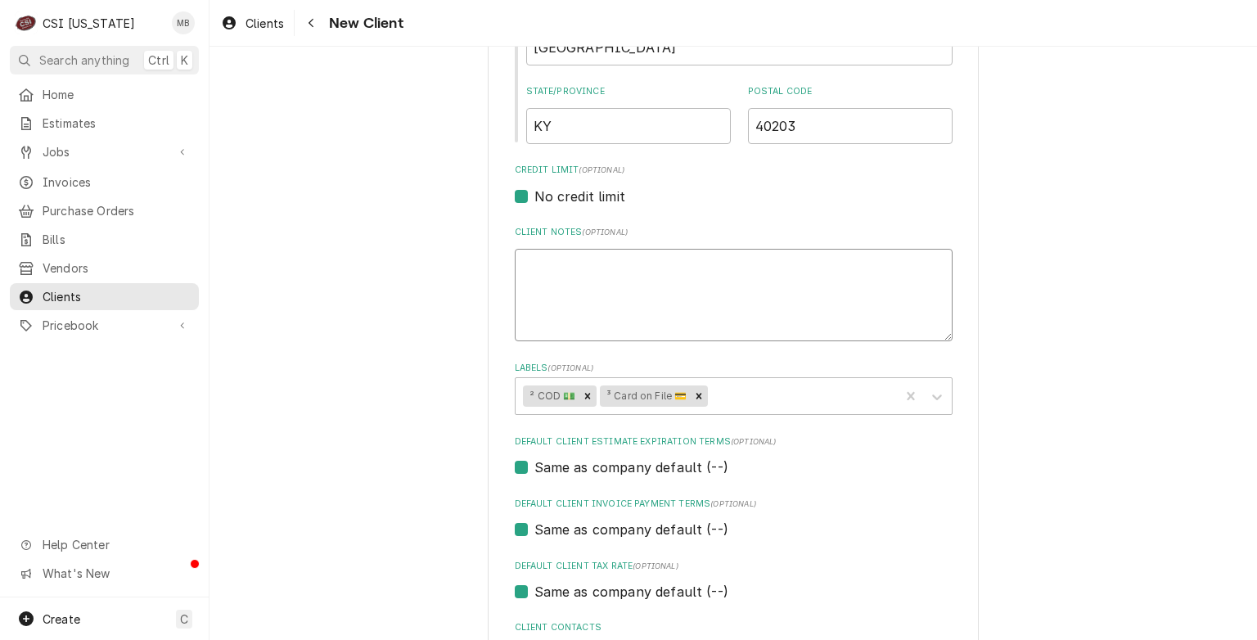
type textarea "x"
type textarea "J"
type textarea "x"
type textarea "JO"
type textarea "x"
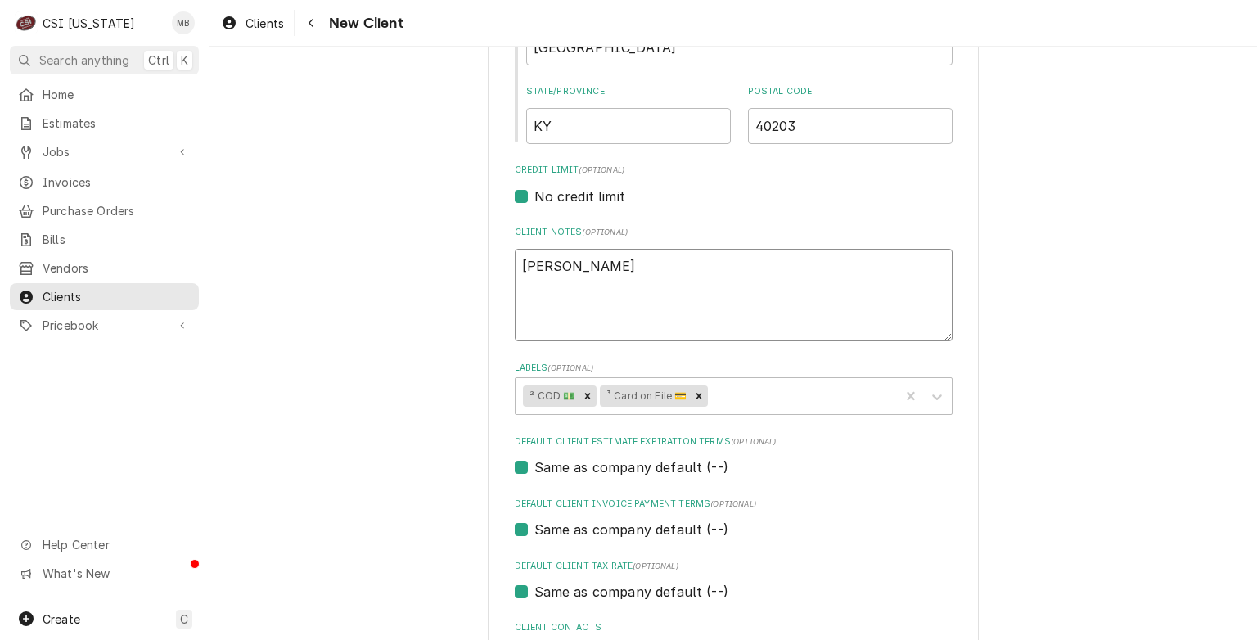
type textarea "JOH"
type textarea "x"
type textarea "JOHN"
type textarea "x"
type textarea "JOHN"
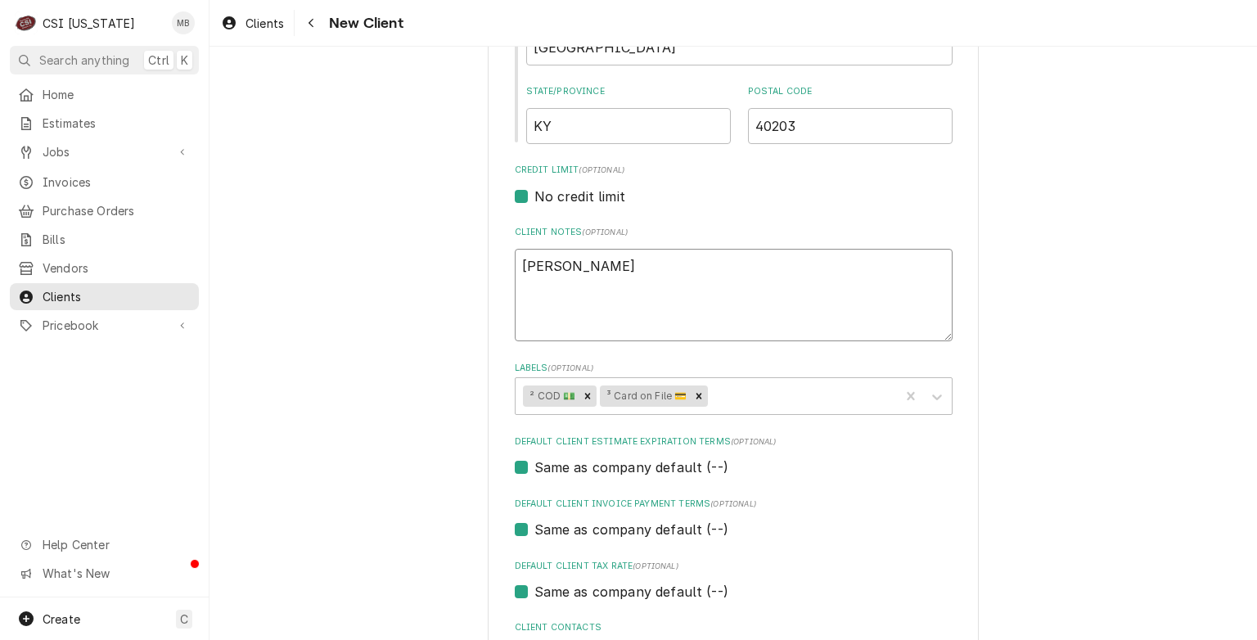
type textarea "x"
type textarea "JOHN K"
type textarea "x"
type textarea "JOHN KR"
type textarea "x"
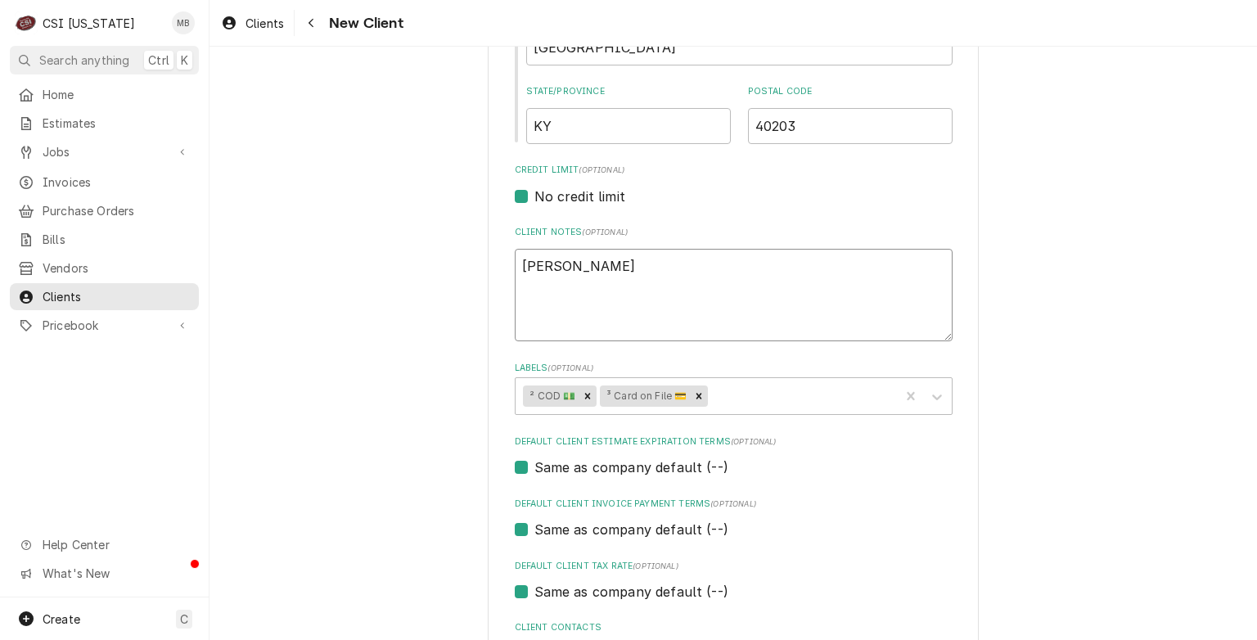
type textarea "JOHN KRE"
type textarea "x"
type textarea "JOHN KREI"
type textarea "x"
type textarea "JOHN KREIN"
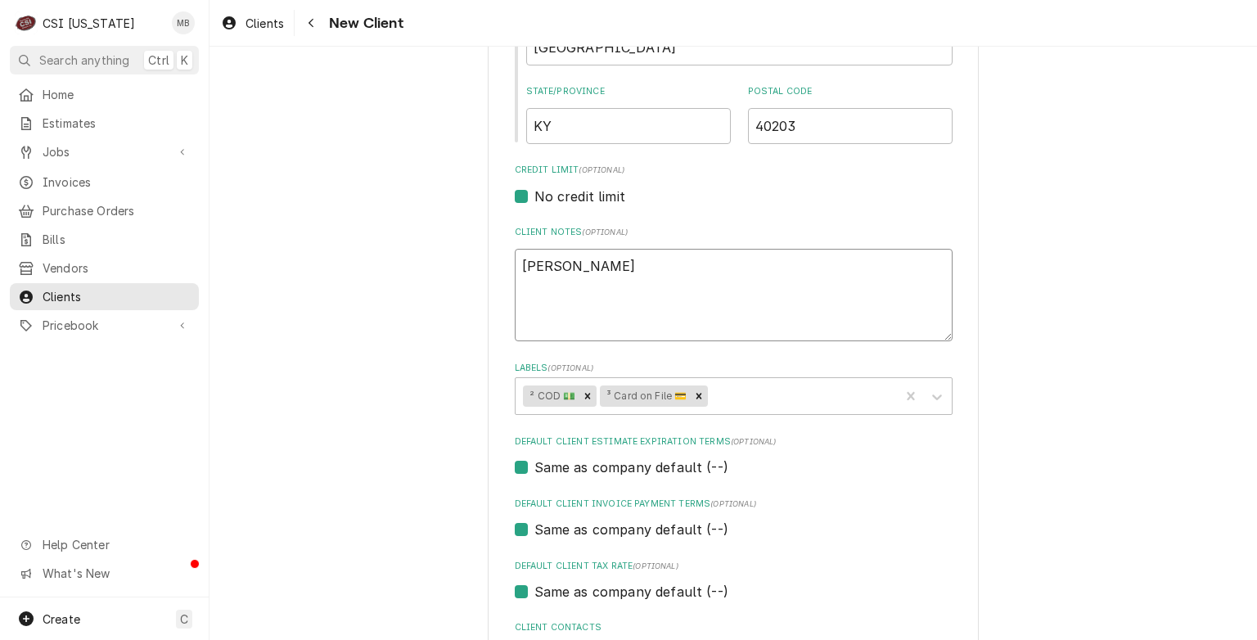
type textarea "x"
type textarea "JOHN KREINB"
type textarea "x"
type textarea "JOHN KREINBR"
type textarea "x"
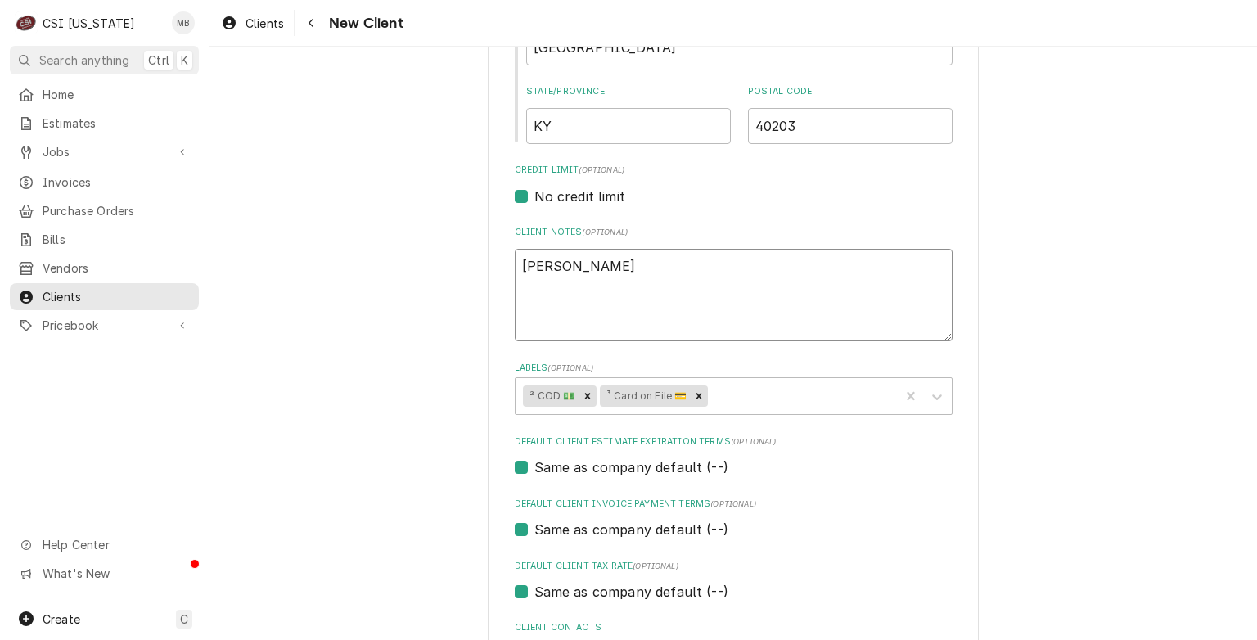
type textarea "JOHN KREINBRI"
type textarea "x"
type textarea "JOHN KREINBRIN"
type textarea "x"
type textarea "JOHN KREINBRING"
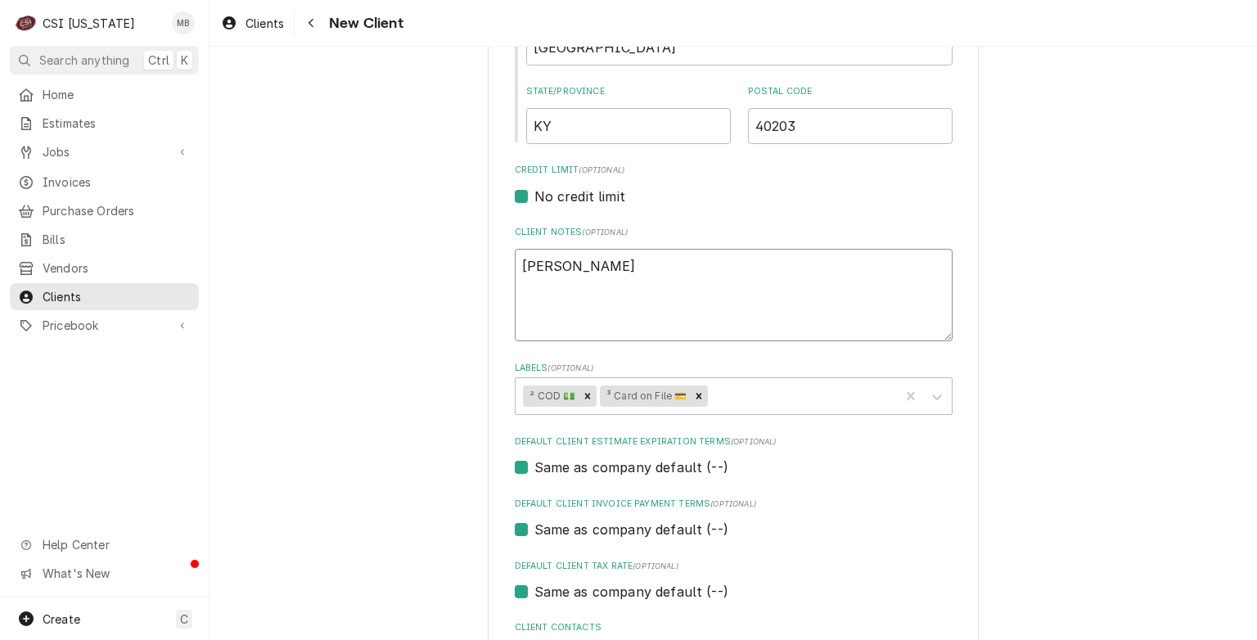
type textarea "x"
type textarea "JOHN KREINBRING"
type textarea "x"
type textarea "JOHN KREINBRING J"
type textarea "x"
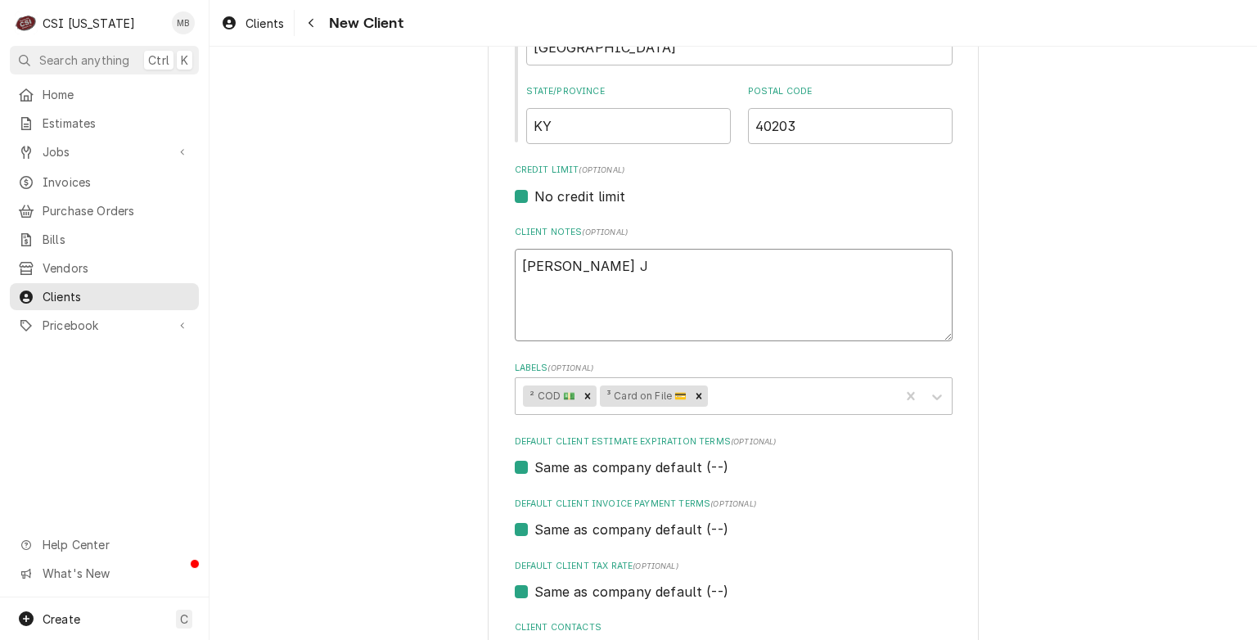
type textarea "JOHN KREINBRING JR"
click at [521, 258] on textarea "JOHN KREINBRING JR" at bounding box center [734, 295] width 438 height 93
type textarea "x"
type textarea "4 JOHN KREINBRING JR"
type textarea "x"
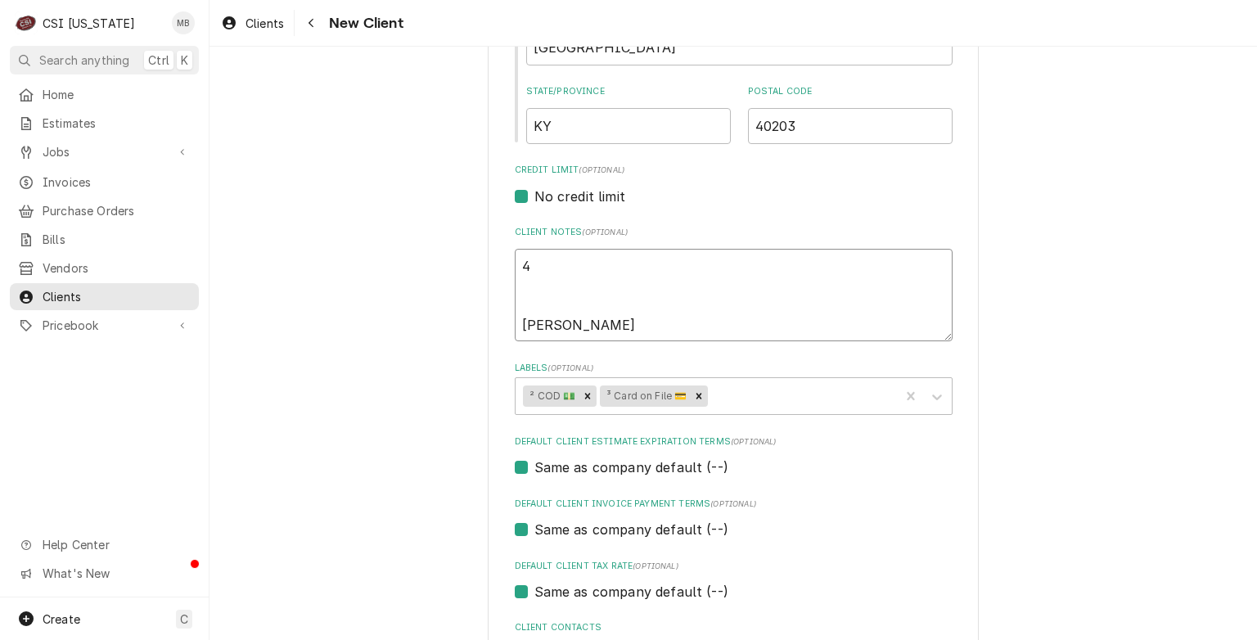
type textarea "47 JOHN KREINBRING JR"
type textarea "x"
type textarea "479 JOHN KREINBRING JR"
type textarea "x"
type textarea "4798 JOHN KREINBRING JR"
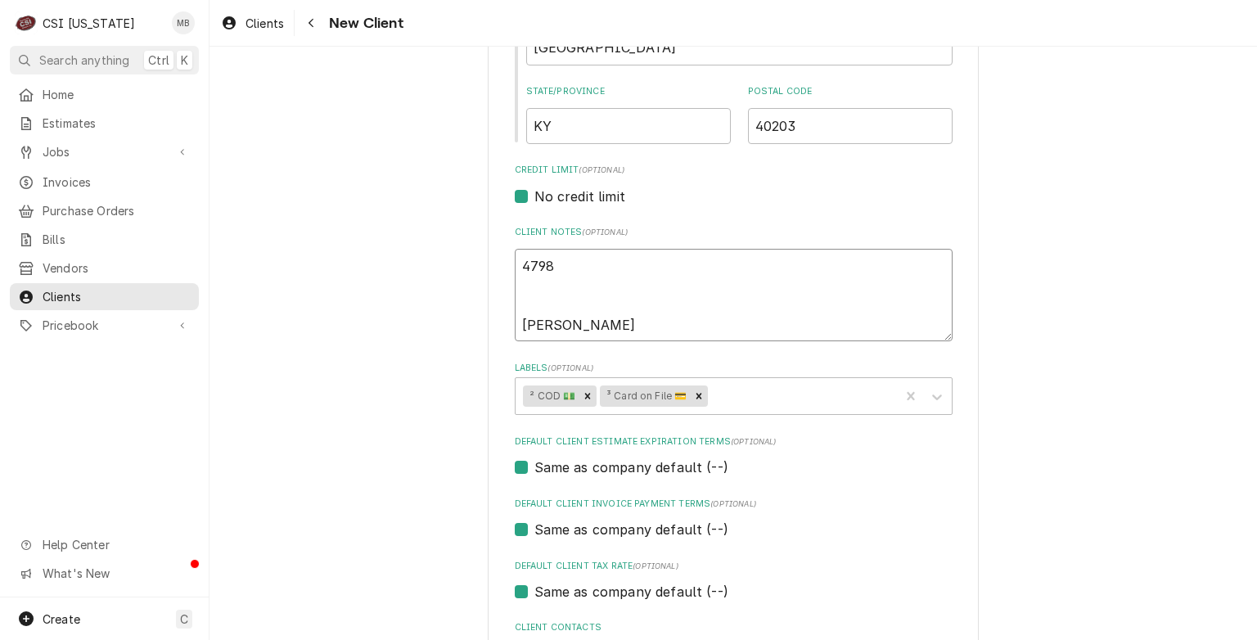
type textarea "x"
type textarea "47985 JOHN KREINBRING JR"
type textarea "x"
type textarea "479853 JOHN KREINBRING JR"
type textarea "x"
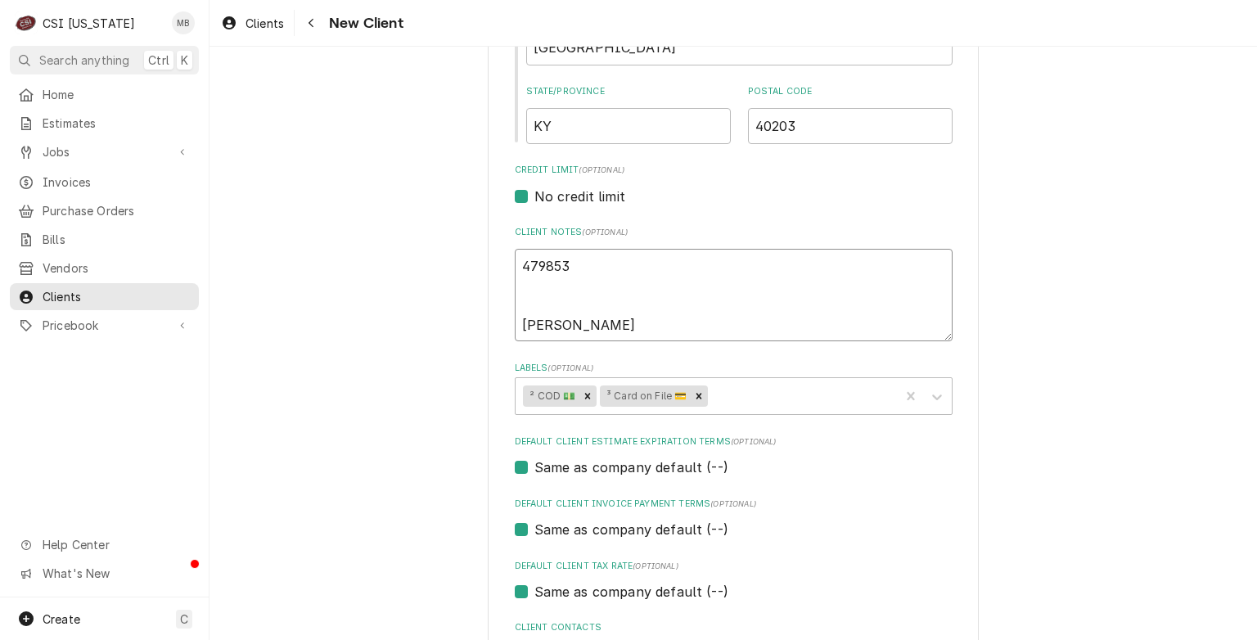
type textarea "4798532 JOHN KREINBRING JR"
type textarea "x"
type textarea "47985320 JOHN KREINBRING JR"
type textarea "x"
type textarea "479853206 JOHN KREINBRING JR"
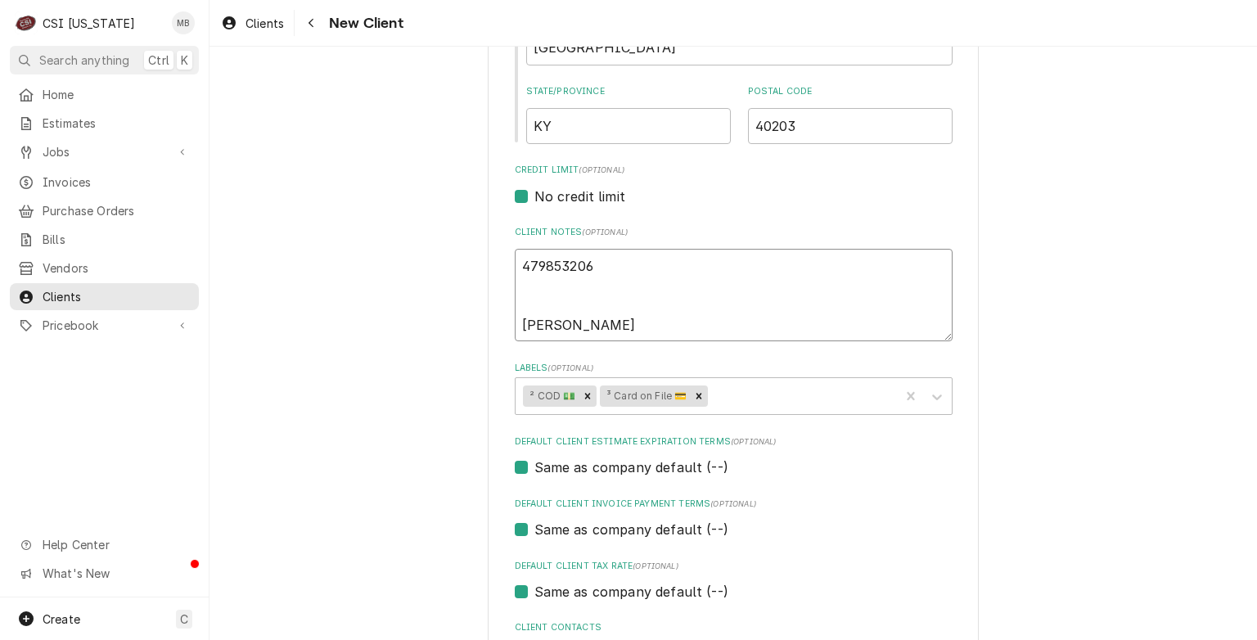
type textarea "x"
type textarea "4798532062 JOHN KREINBRING JR"
type textarea "x"
type textarea "47985320628 JOHN KREINBRING JR"
type textarea "x"
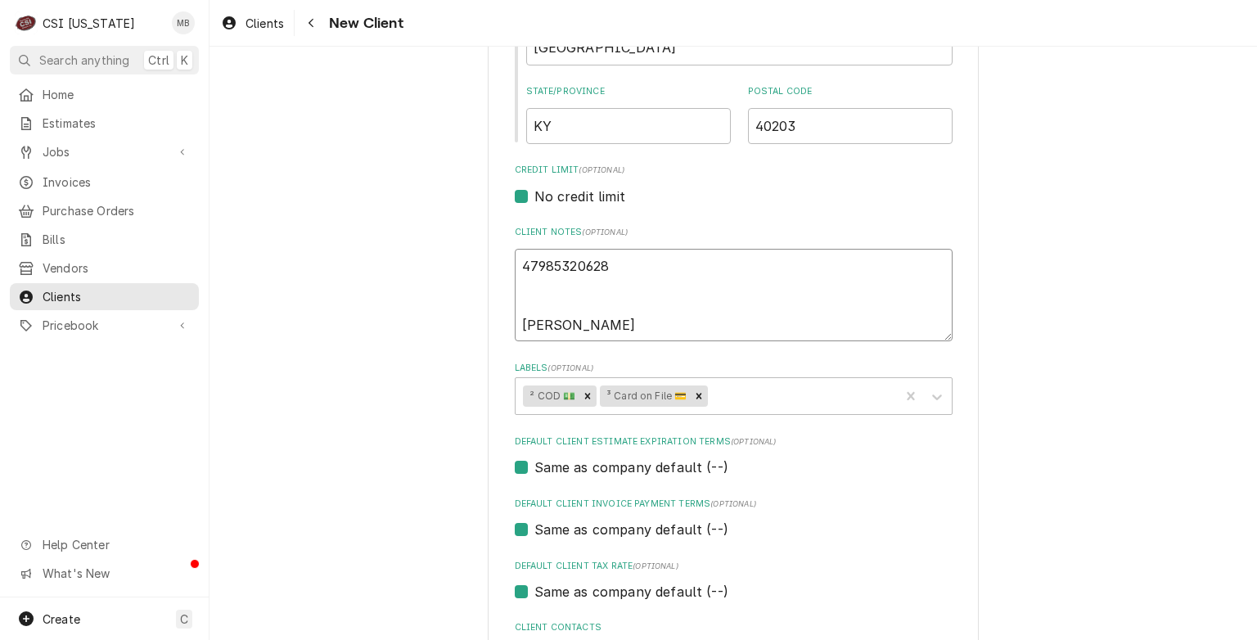
type textarea "479853206280 JOHN KREINBRING JR"
type textarea "x"
type textarea "4798532062809 JOHN KREINBRING JR"
type textarea "x"
type textarea "47985320628097 JOHN KREINBRING JR"
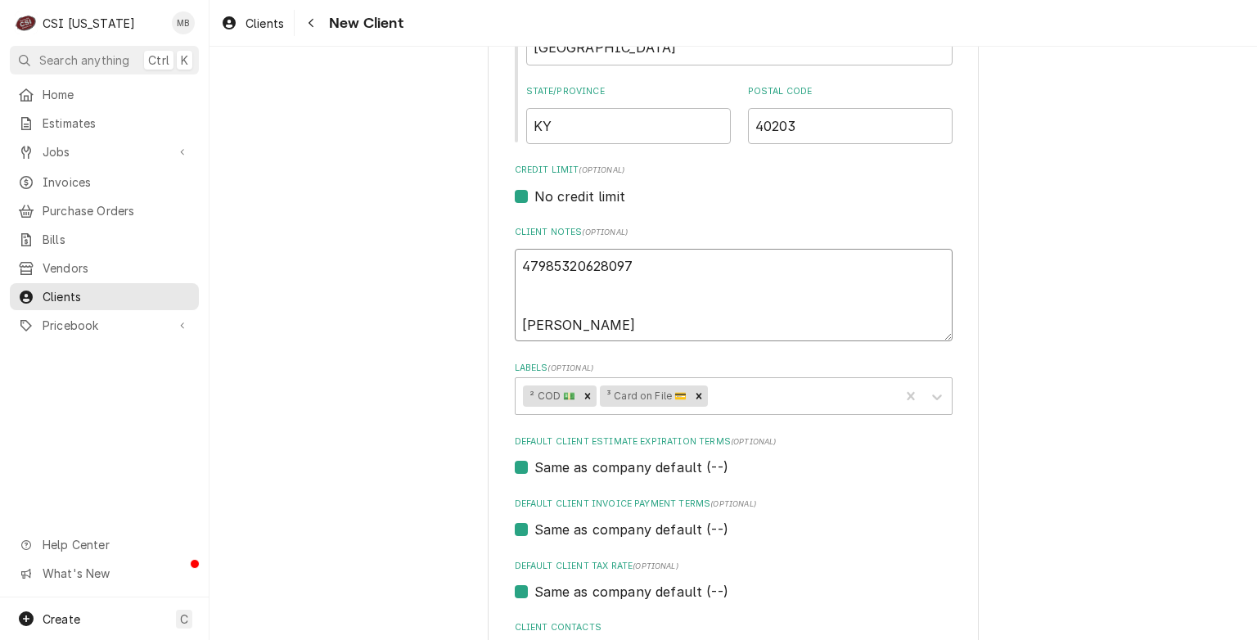
type textarea "x"
type textarea "479853206280971 JOHN KREINBRING JR"
type textarea "x"
type textarea "4798532062809710 JOHN KREINBRING JR"
click at [521, 273] on textarea "4798532062809710 JOHN KREINBRING JR" at bounding box center [734, 295] width 438 height 93
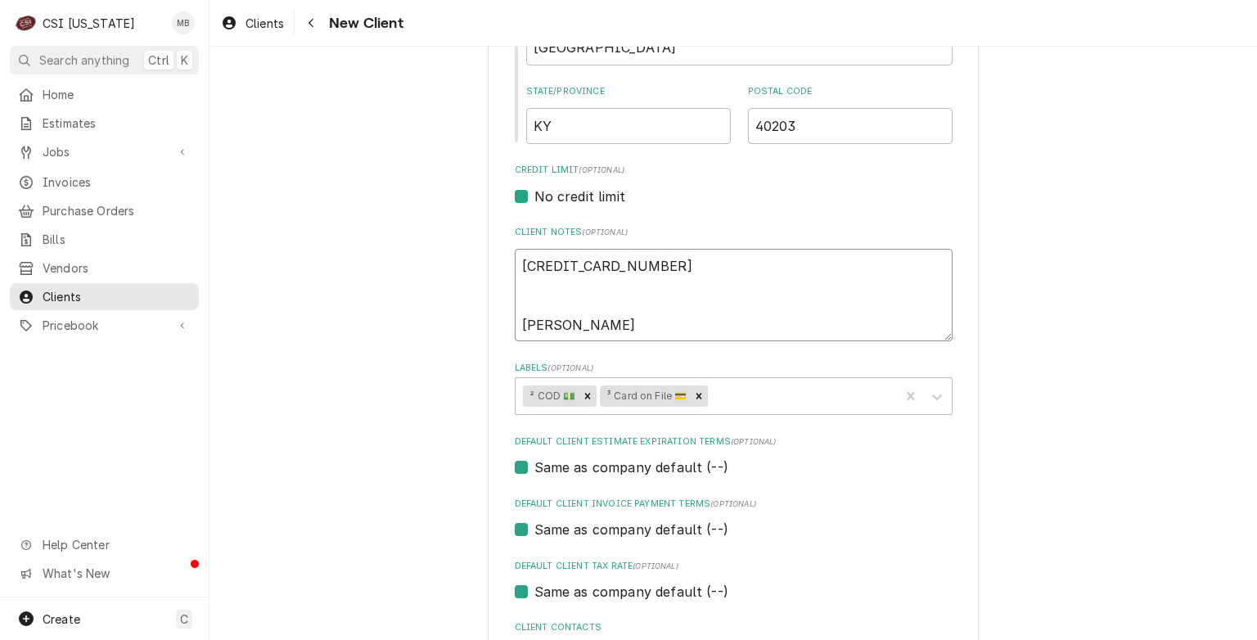
type textarea "x"
type textarea "4798532062809710 0 JOHN KREINBRING JR"
type textarea "x"
type textarea "4798532062809710 06 JOHN KREINBRING JR"
type textarea "x"
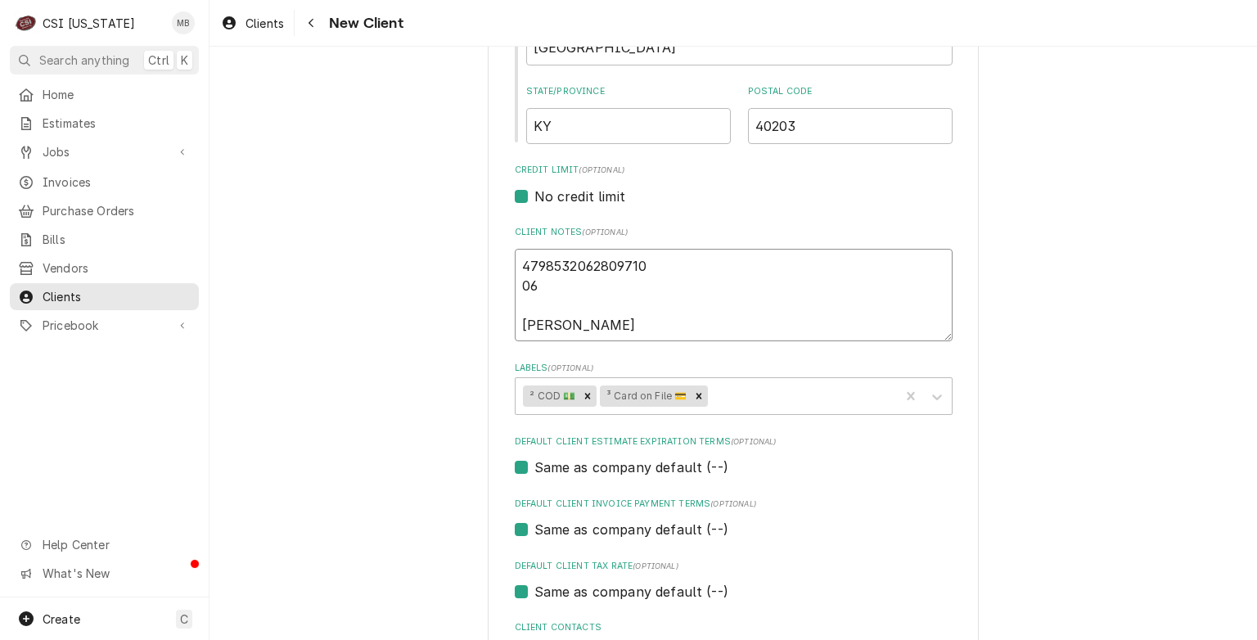
type textarea "4798532062809710 06/ JOHN KREINBRING JR"
type textarea "x"
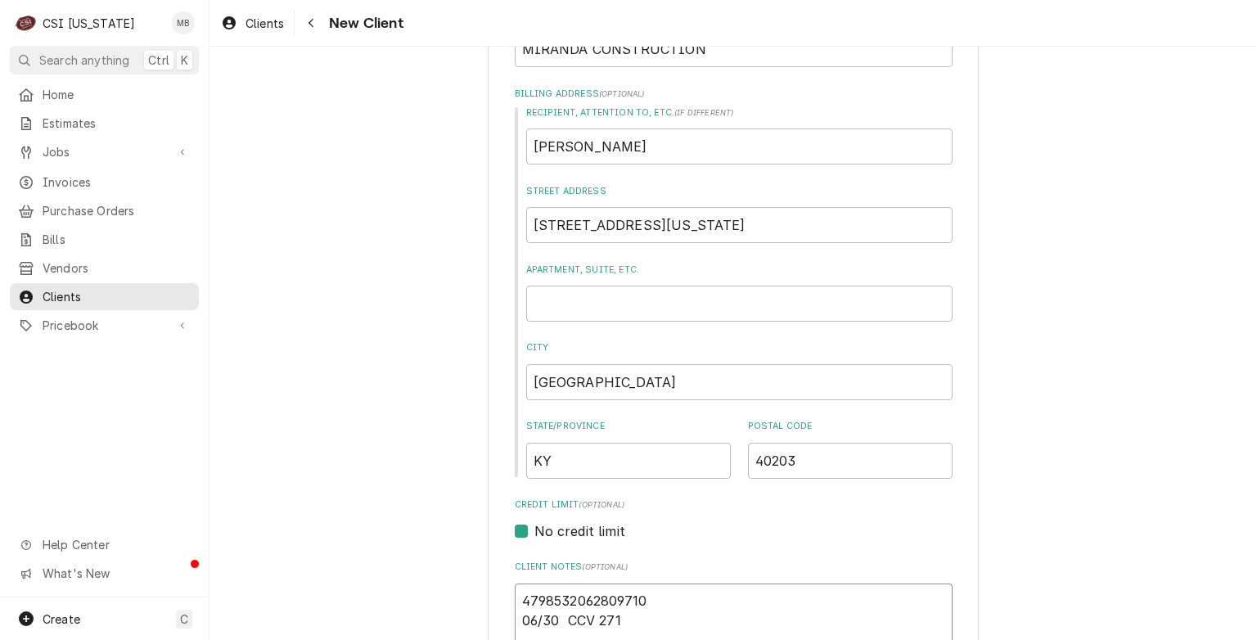
scroll to position [278, 0]
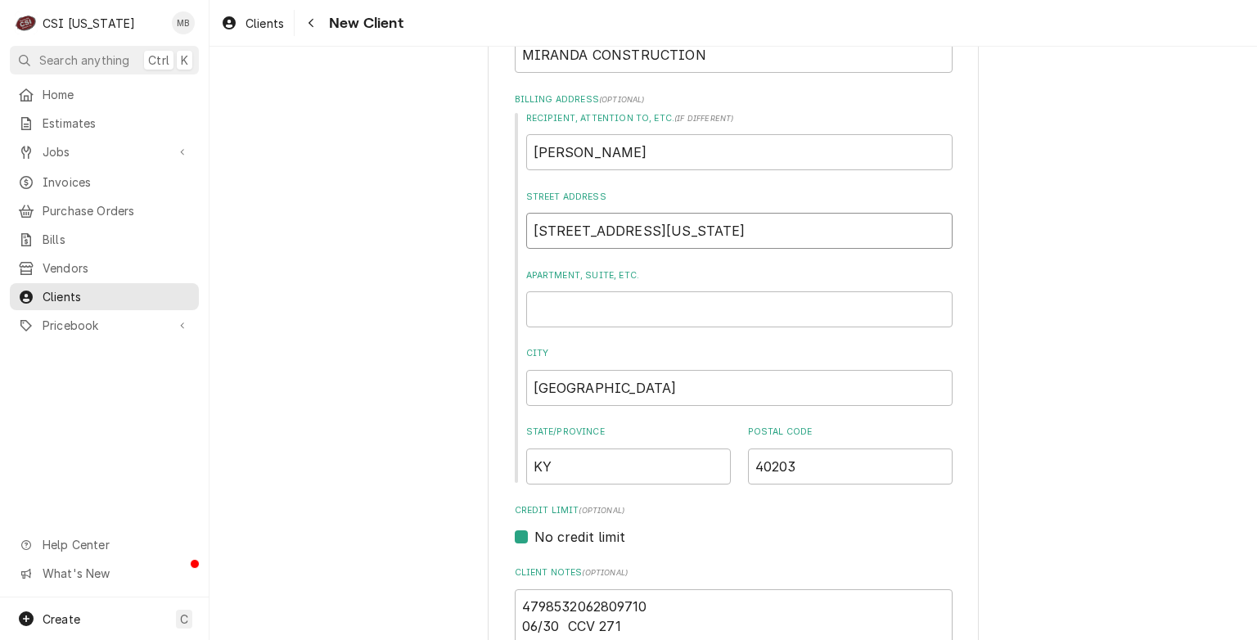
drag, startPoint x: 650, startPoint y: 219, endPoint x: 525, endPoint y: 241, distance: 127.2
click at [526, 241] on input "322 E Kentucky St" at bounding box center [739, 231] width 426 height 36
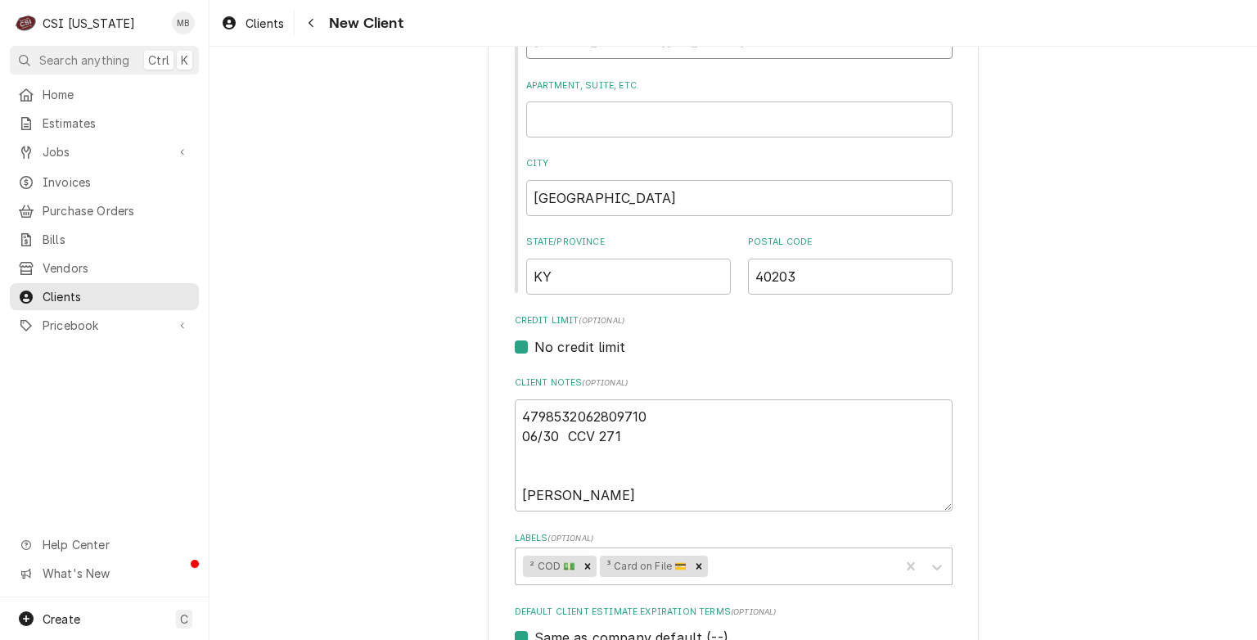
scroll to position [471, 0]
click at [517, 447] on textarea "4798532062809710 06/30 CCV 271 JOHN KREINBRING JR" at bounding box center [734, 452] width 438 height 113
paste textarea "322 E Kentucky St"
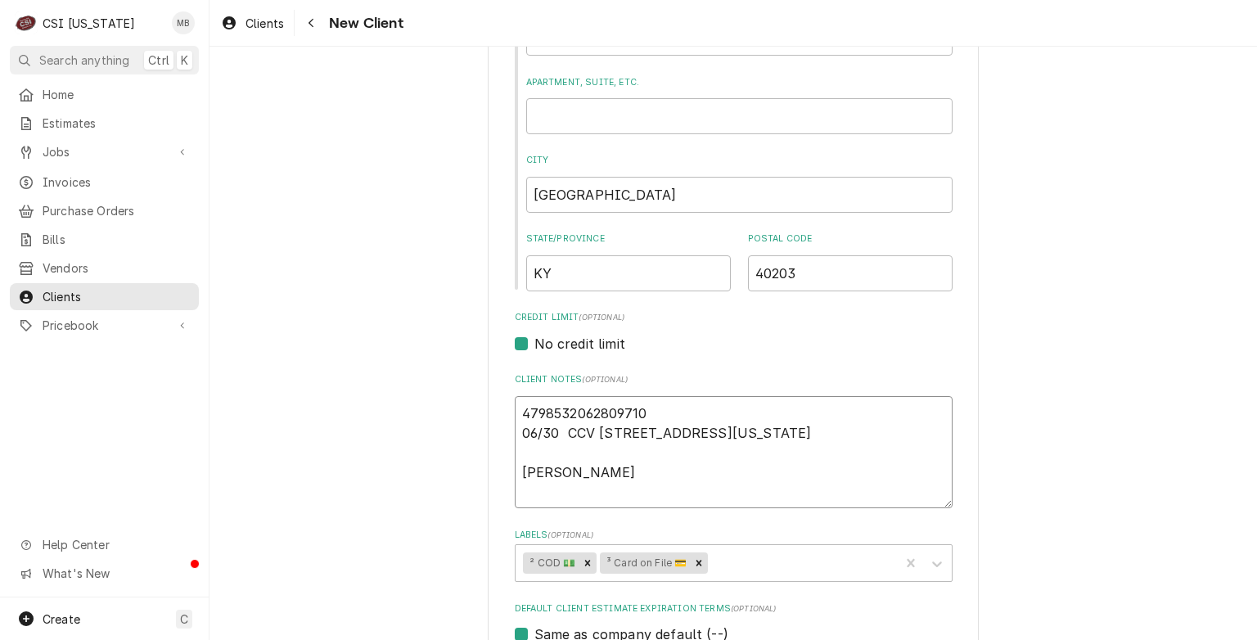
click at [518, 470] on textarea "4798532062809710 06/30 CCV 271 322 E Kentucky St JOHN KREINBRING JR" at bounding box center [734, 452] width 438 height 113
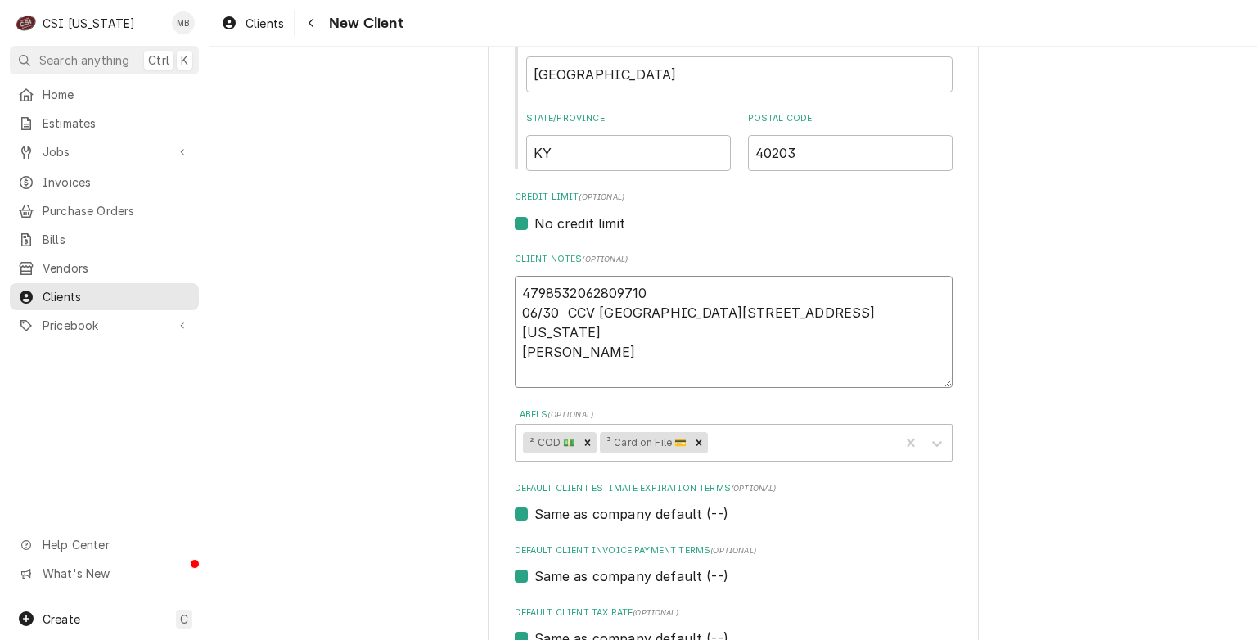
scroll to position [771, 0]
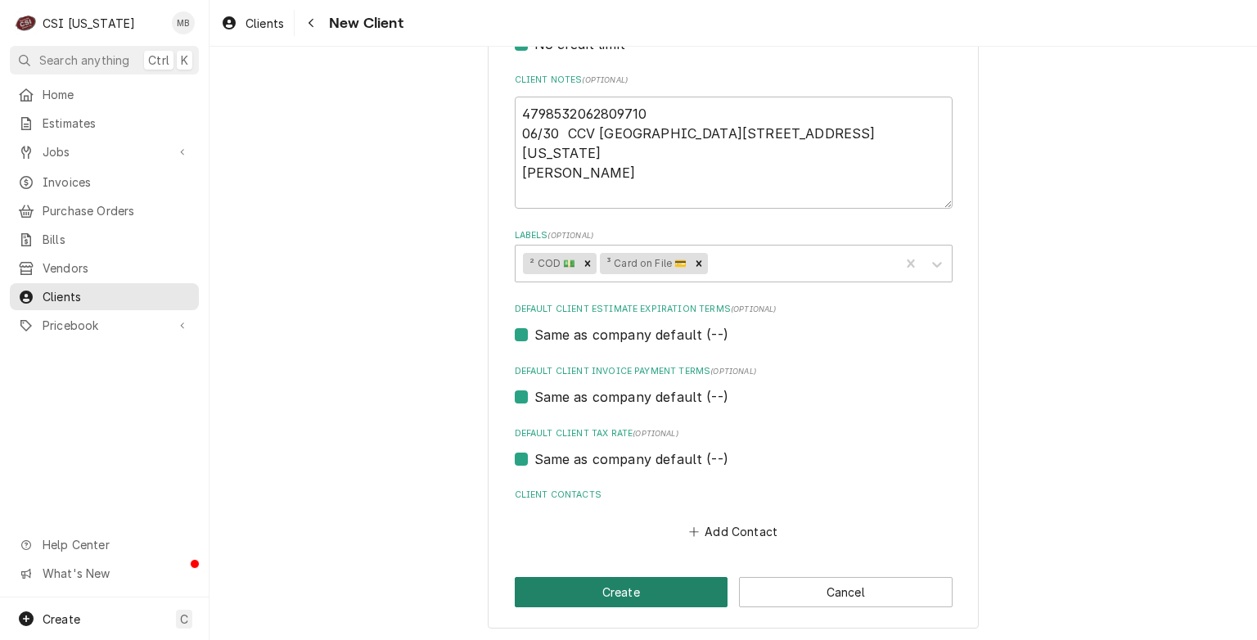
click at [612, 592] on button "Create" at bounding box center [622, 592] width 214 height 30
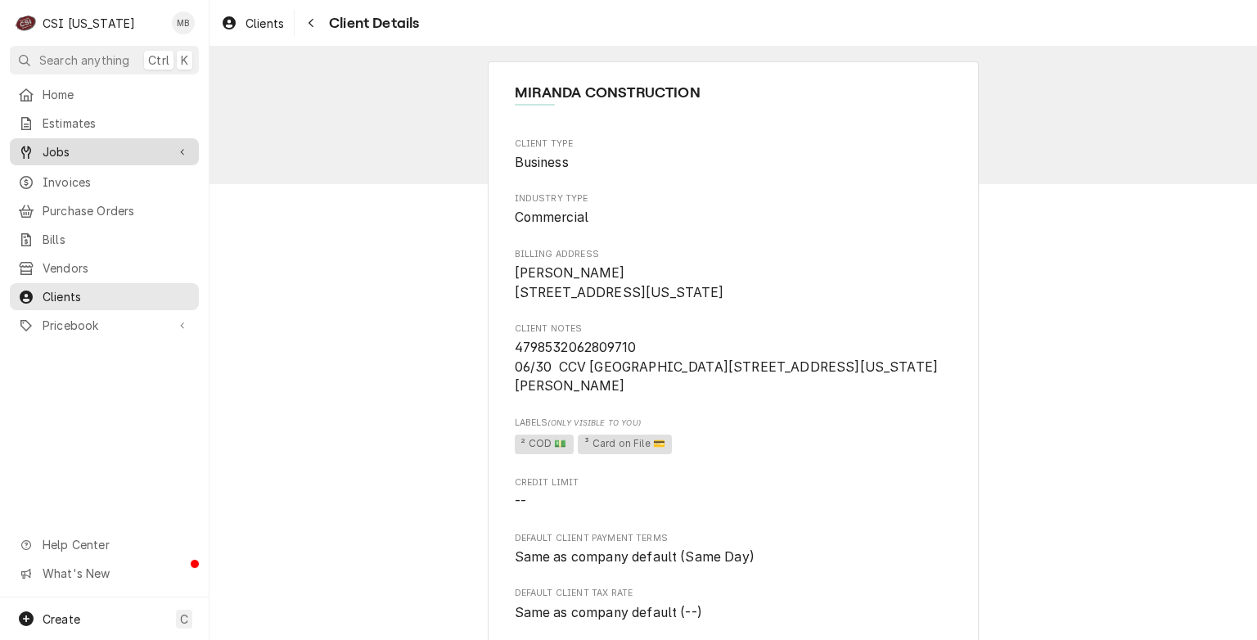
click at [60, 143] on span "Jobs" at bounding box center [105, 151] width 124 height 17
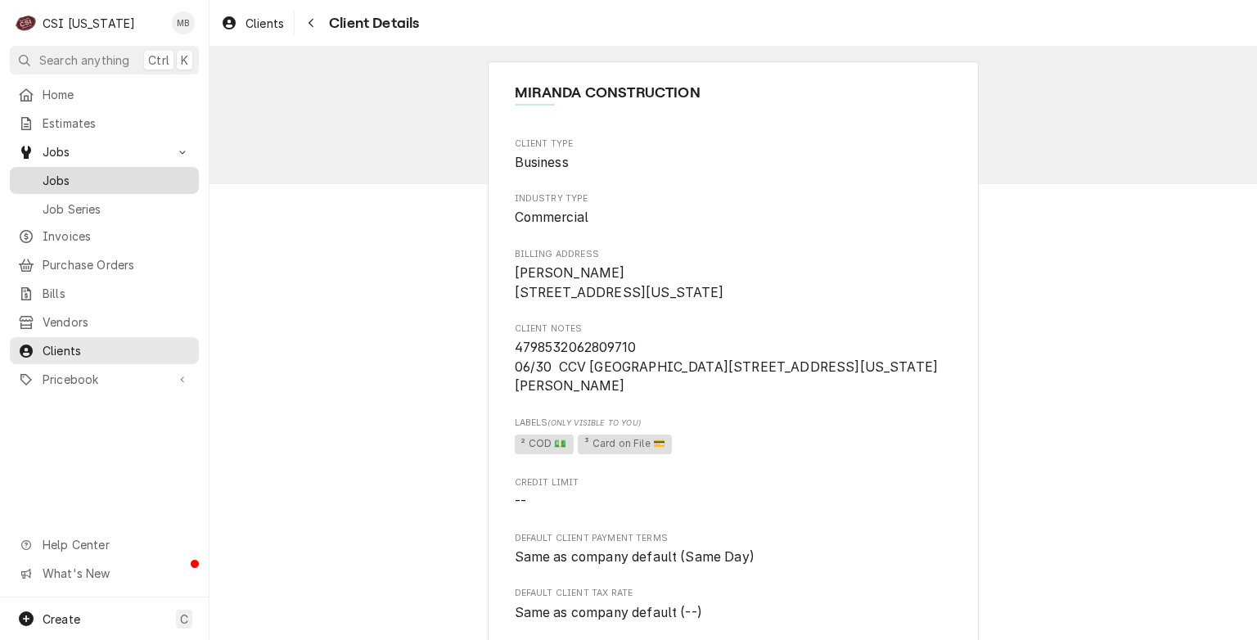
click at [83, 179] on span "Jobs" at bounding box center [117, 180] width 148 height 17
